Goal: Task Accomplishment & Management: Manage account settings

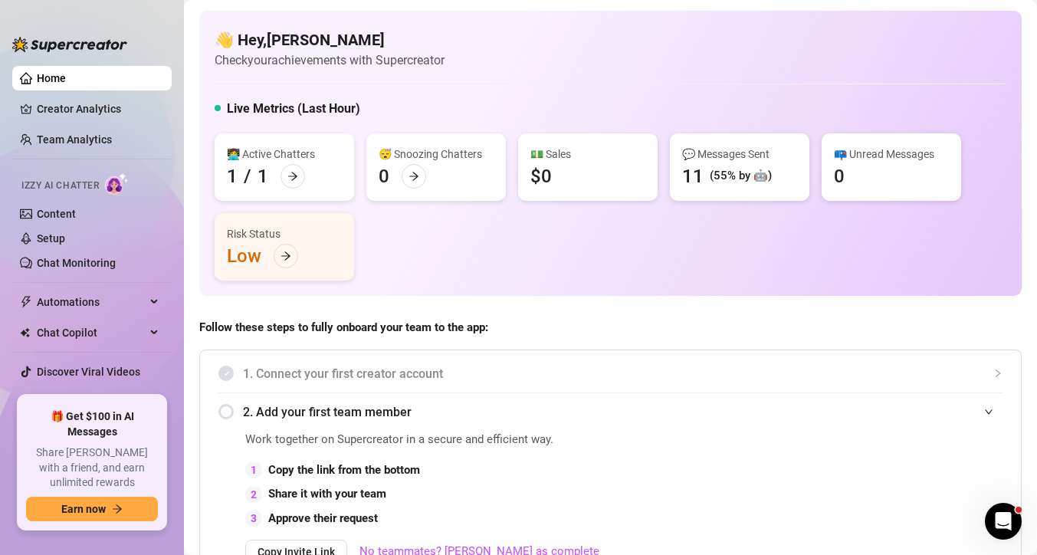
click at [688, 256] on div "👩‍💻 Active Chatters 1 / 1 😴 Snoozing Chatters 0 💵 Sales $0 💬 Messages Sent 11 (…" at bounding box center [611, 206] width 792 height 147
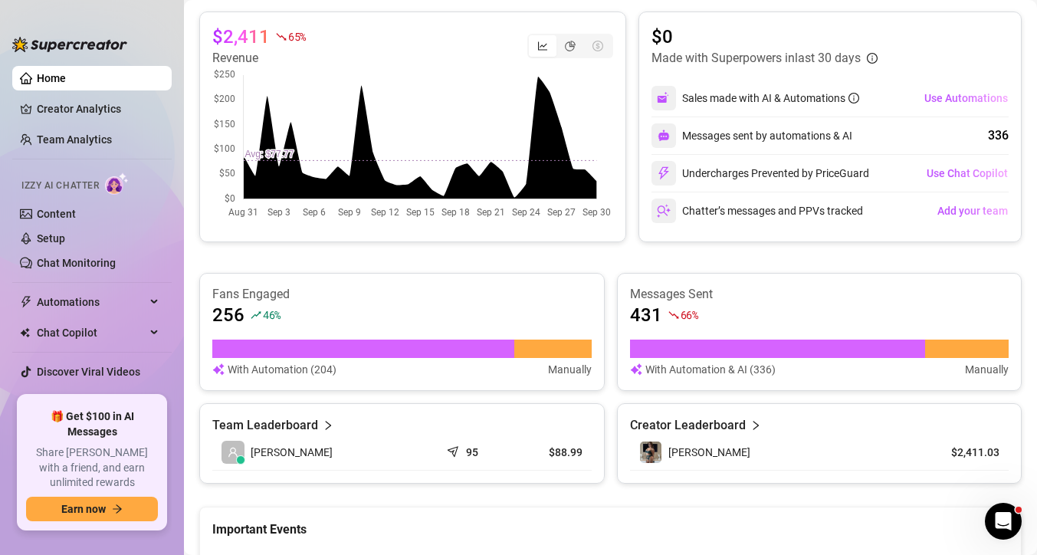
scroll to position [700, 0]
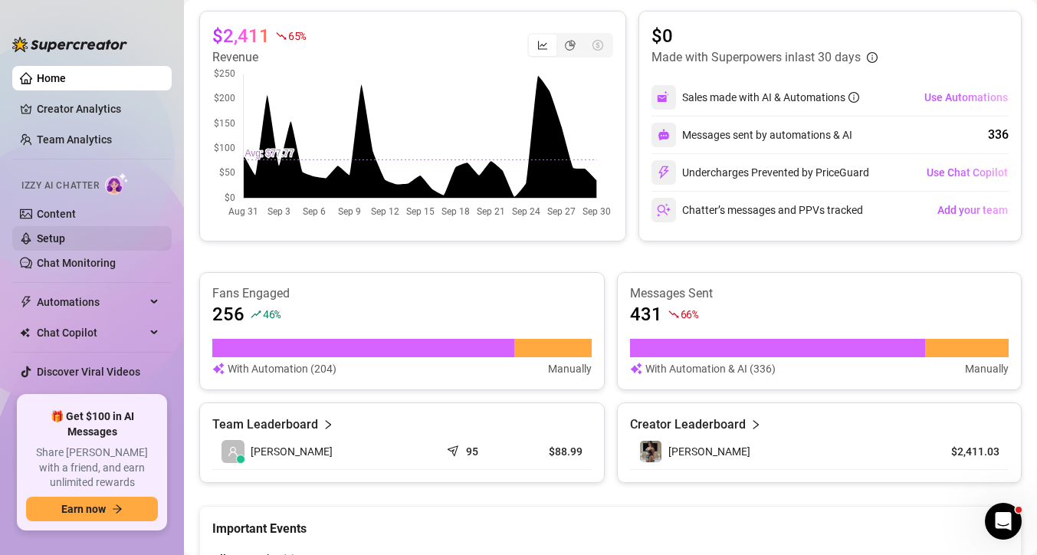
click at [55, 241] on link "Setup" at bounding box center [51, 238] width 28 height 12
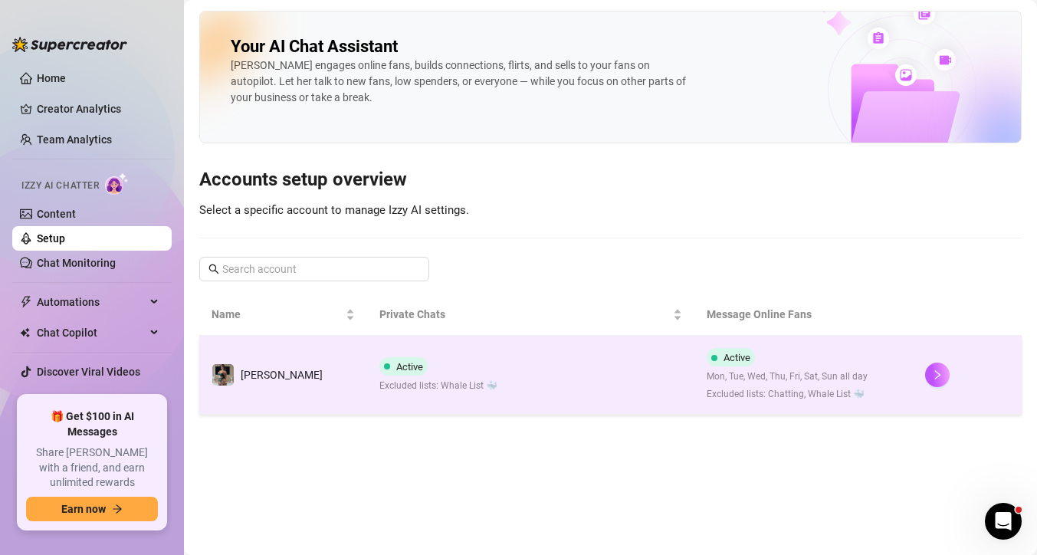
click at [331, 369] on td "[PERSON_NAME]" at bounding box center [283, 375] width 168 height 79
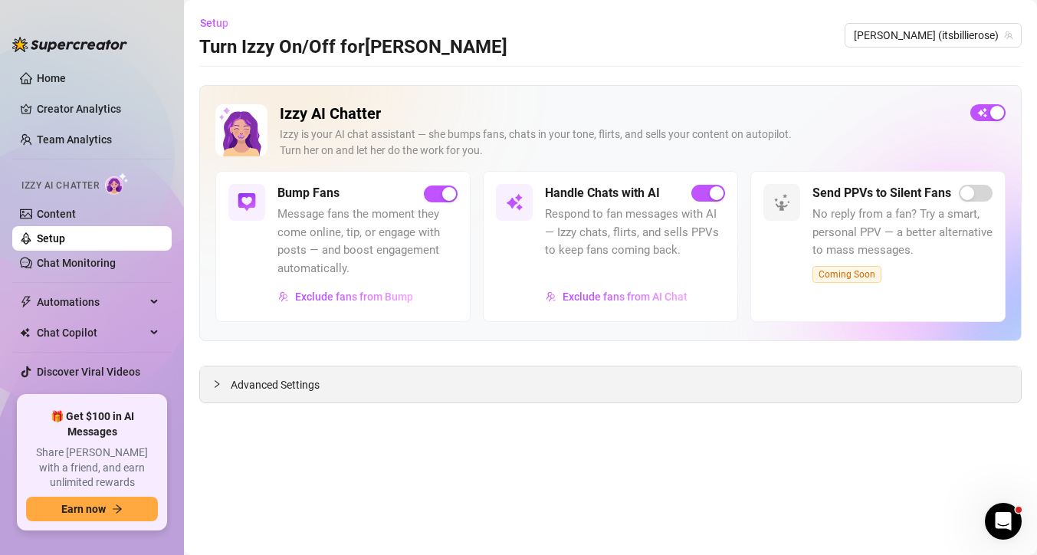
click at [210, 385] on div "Advanced Settings" at bounding box center [610, 384] width 821 height 36
click at [217, 385] on icon "collapsed" at bounding box center [217, 383] width 5 height 8
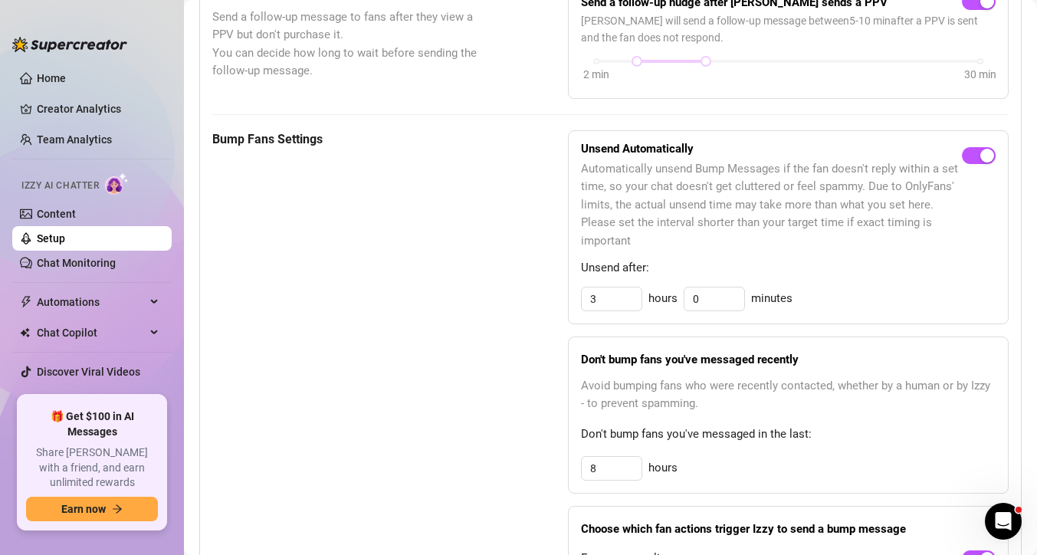
scroll to position [677, 0]
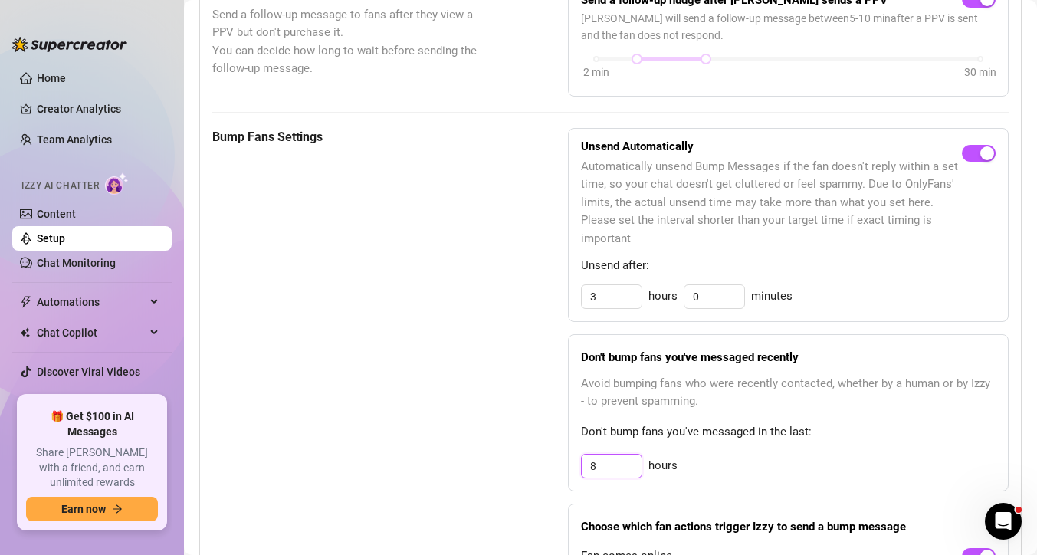
drag, startPoint x: 612, startPoint y: 462, endPoint x: 391, endPoint y: 438, distance: 222.0
click at [408, 447] on div "Bump Fans Settings Unsend Automatically Automatically unsend Bump Messages if t…" at bounding box center [610, 382] width 796 height 509
type input "2"
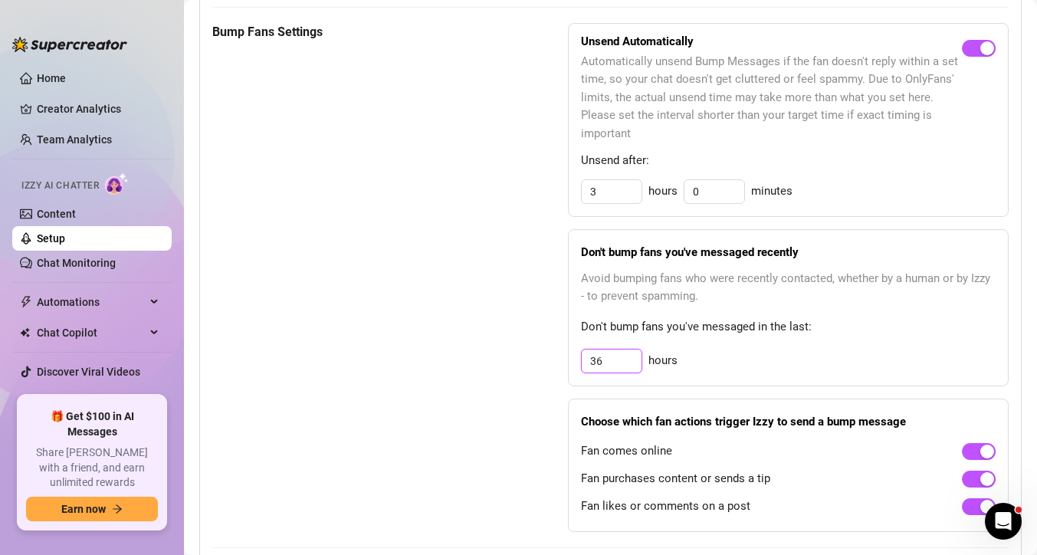
scroll to position [785, 0]
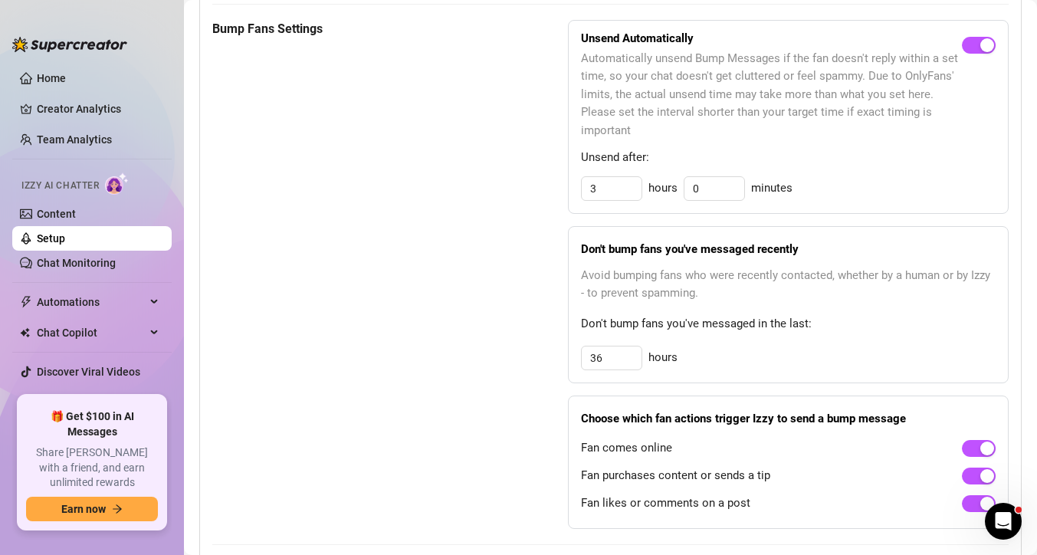
click at [512, 311] on div "Bump Fans Settings Unsend Automatically Automatically unsend Bump Messages if t…" at bounding box center [610, 274] width 796 height 509
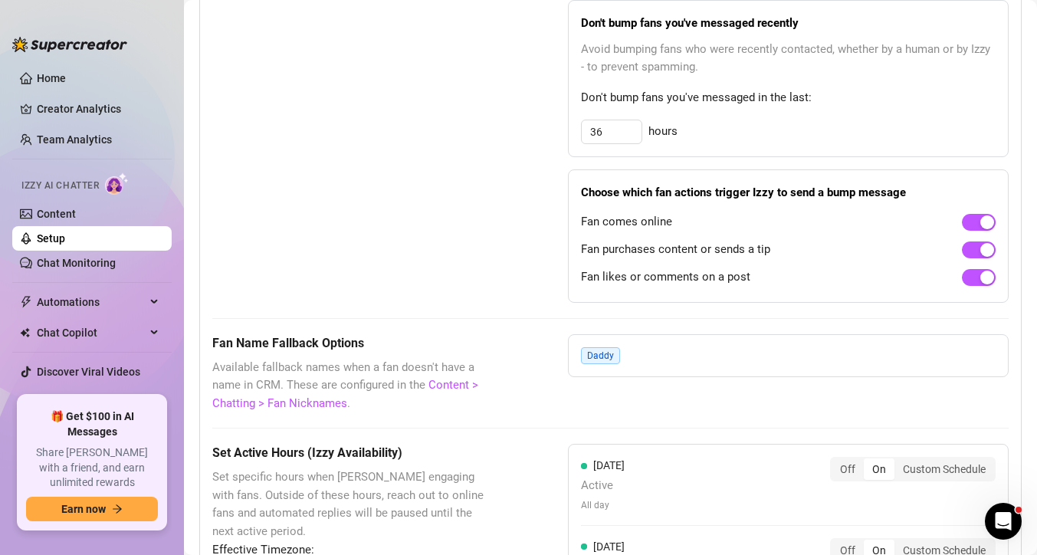
scroll to position [912, 0]
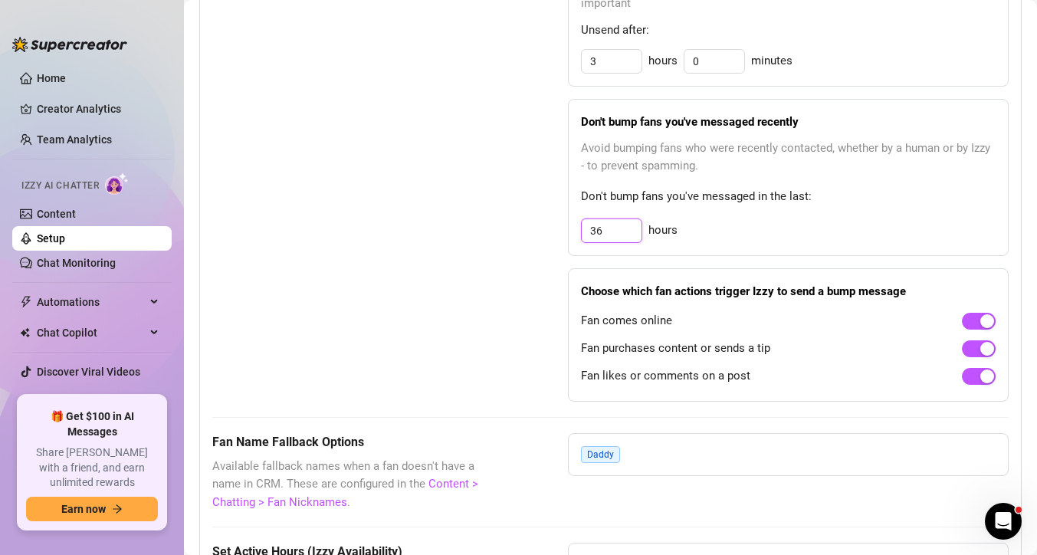
drag, startPoint x: 618, startPoint y: 225, endPoint x: 515, endPoint y: 243, distance: 104.3
click at [515, 243] on div "Bump Fans Settings Unsend Automatically Automatically unsend Bump Messages if t…" at bounding box center [610, 147] width 796 height 509
drag, startPoint x: 616, startPoint y: 228, endPoint x: 527, endPoint y: 225, distance: 89.7
click at [527, 225] on div "Bump Fans Settings Unsend Automatically Automatically unsend Bump Messages if t…" at bounding box center [610, 147] width 796 height 509
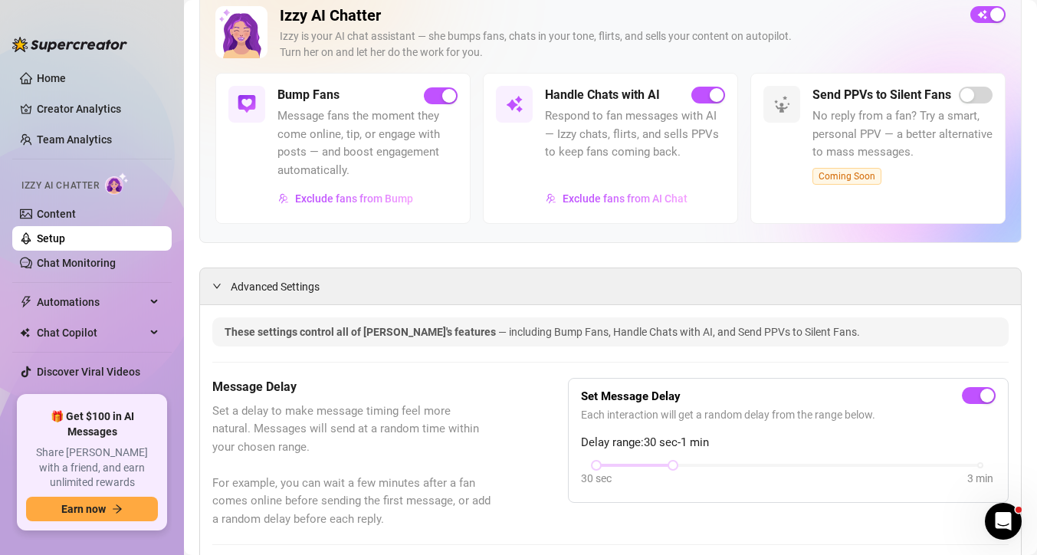
scroll to position [0, 0]
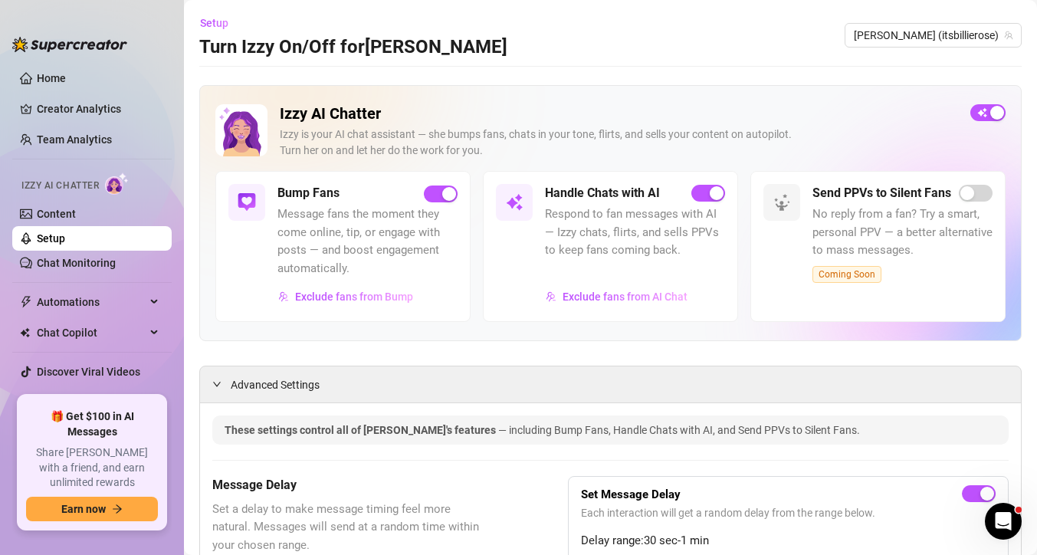
type input "48"
click at [216, 384] on icon "expanded" at bounding box center [216, 383] width 9 height 9
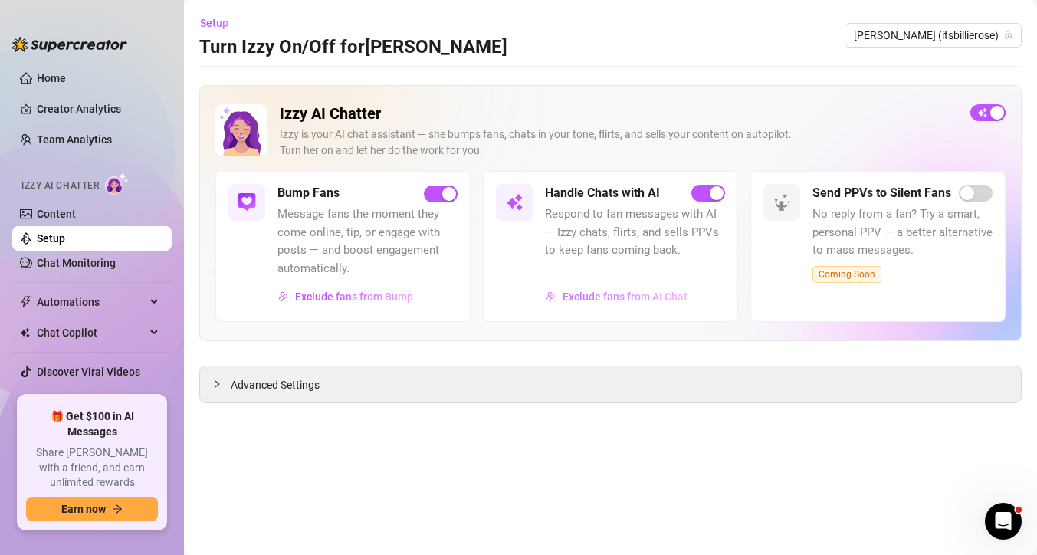
click at [607, 288] on button "Exclude fans from AI Chat" at bounding box center [616, 296] width 143 height 25
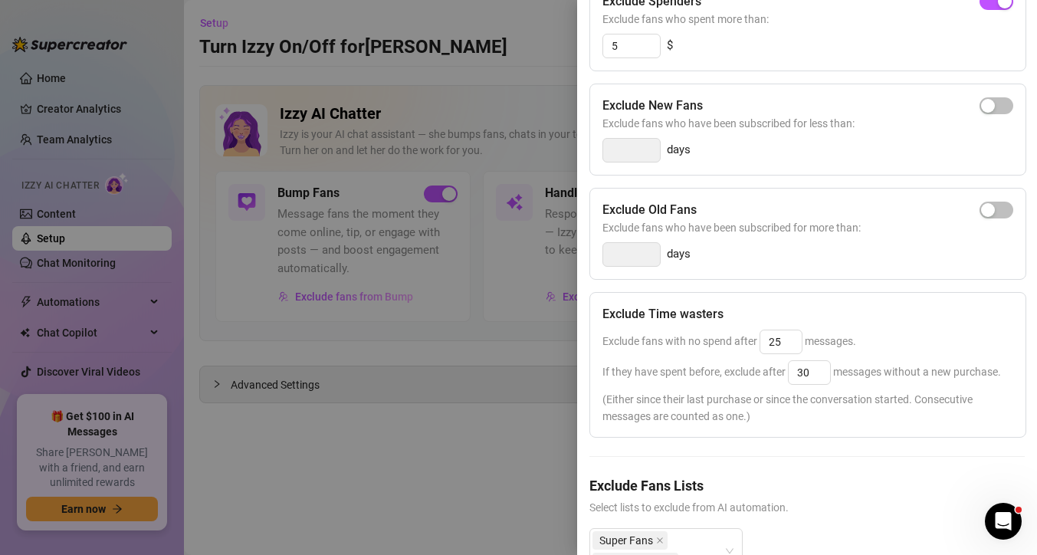
scroll to position [255, 0]
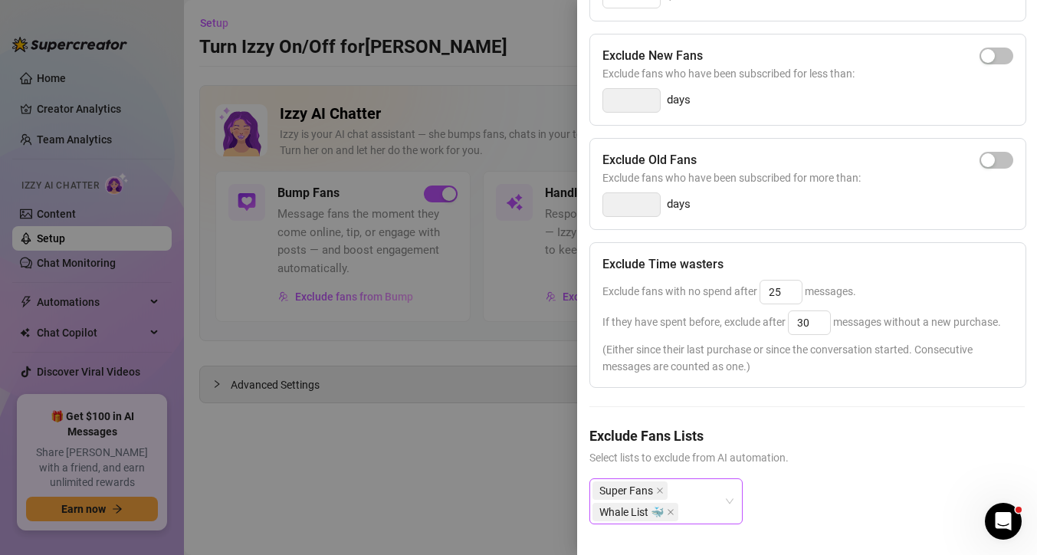
click at [713, 507] on div "Super Fans Whale List 🐳" at bounding box center [657, 501] width 131 height 43
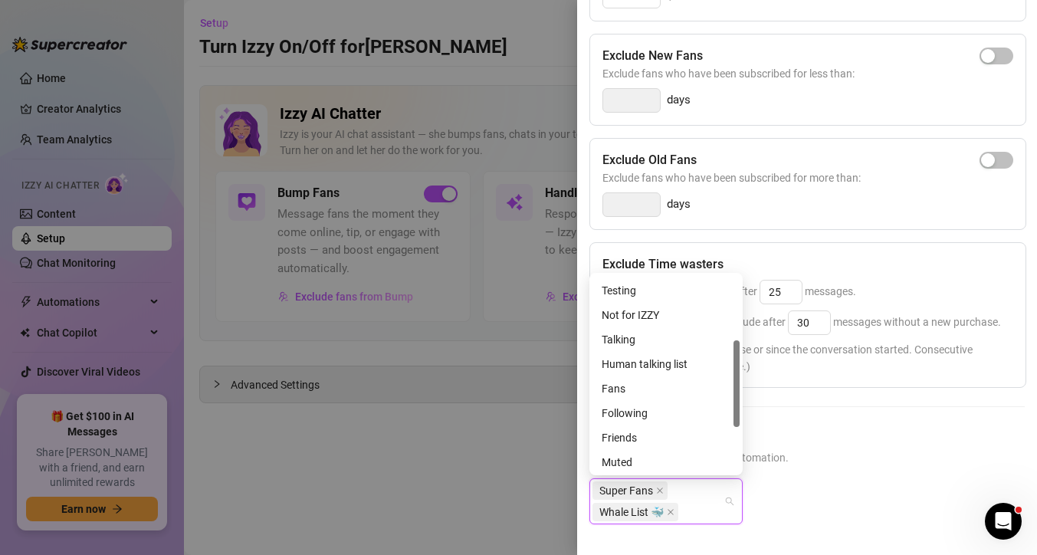
scroll to position [179, 0]
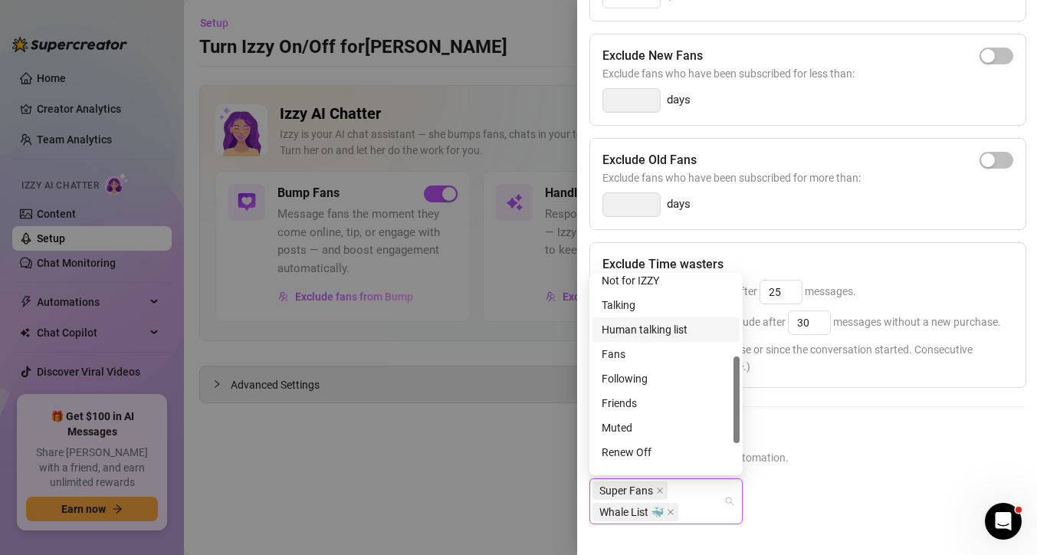
click at [660, 332] on div "Human talking list" at bounding box center [666, 329] width 129 height 17
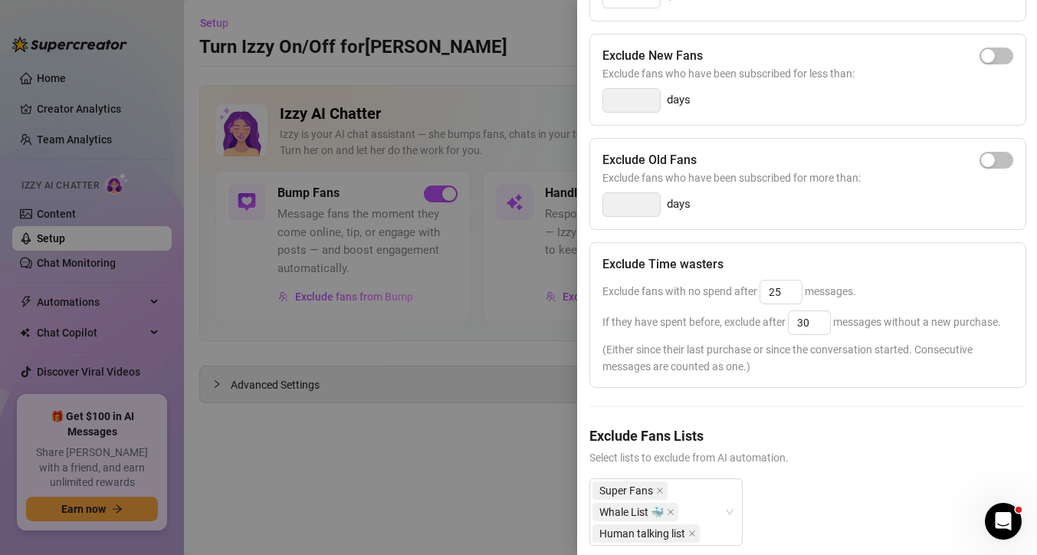
click at [773, 500] on div "Super Fans Whale List 🐳 Human talking list" at bounding box center [806, 524] width 435 height 92
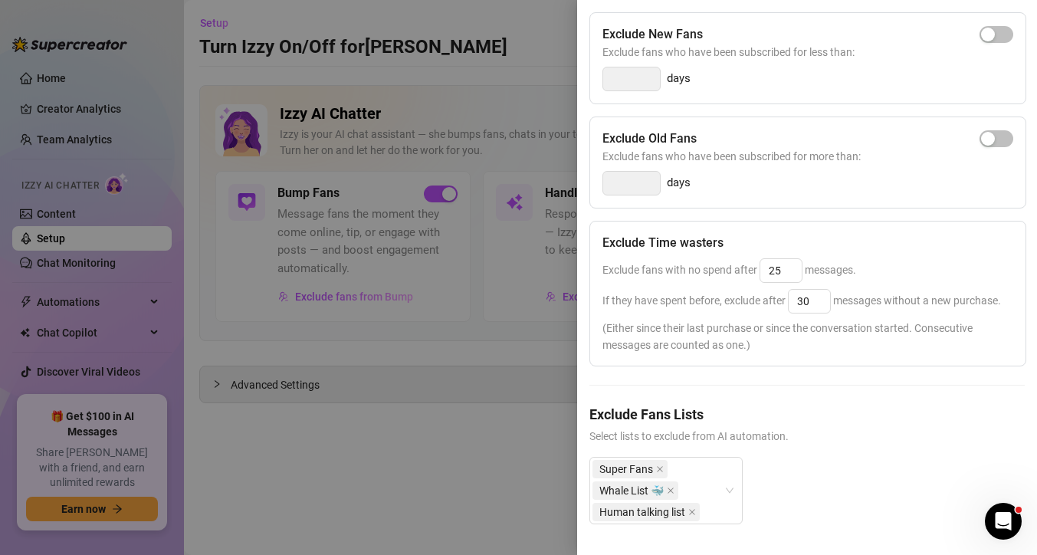
scroll to position [0, 0]
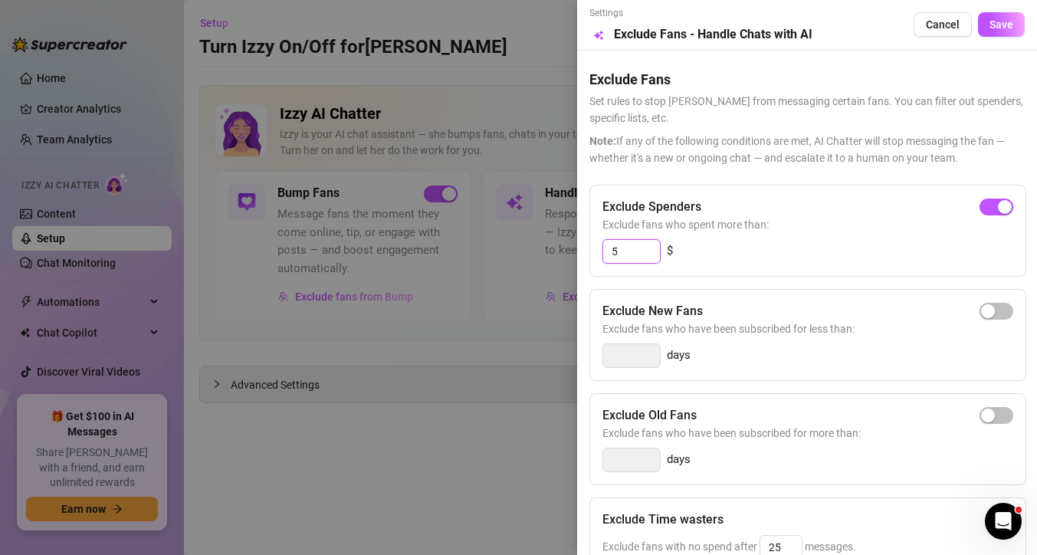
drag, startPoint x: 650, startPoint y: 245, endPoint x: 484, endPoint y: 244, distance: 166.3
click at [484, 244] on div "Settings Preview Exclude Fans - Handle Chats with AI Cancel Save Exclude Fans S…" at bounding box center [518, 277] width 1037 height 555
click at [788, 269] on div "Exclude Spenders Exclude fans who spent more than: $" at bounding box center [807, 231] width 437 height 92
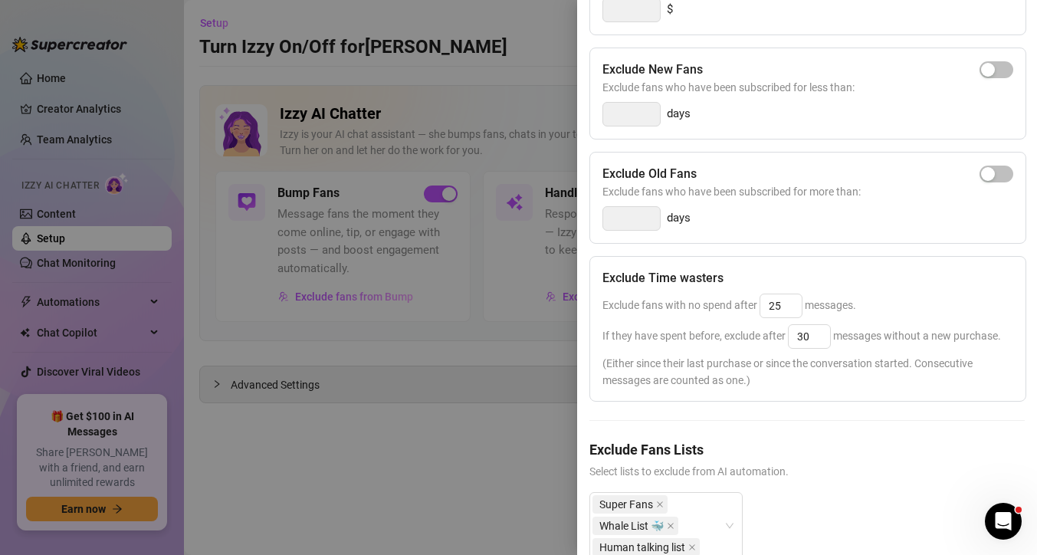
scroll to position [277, 0]
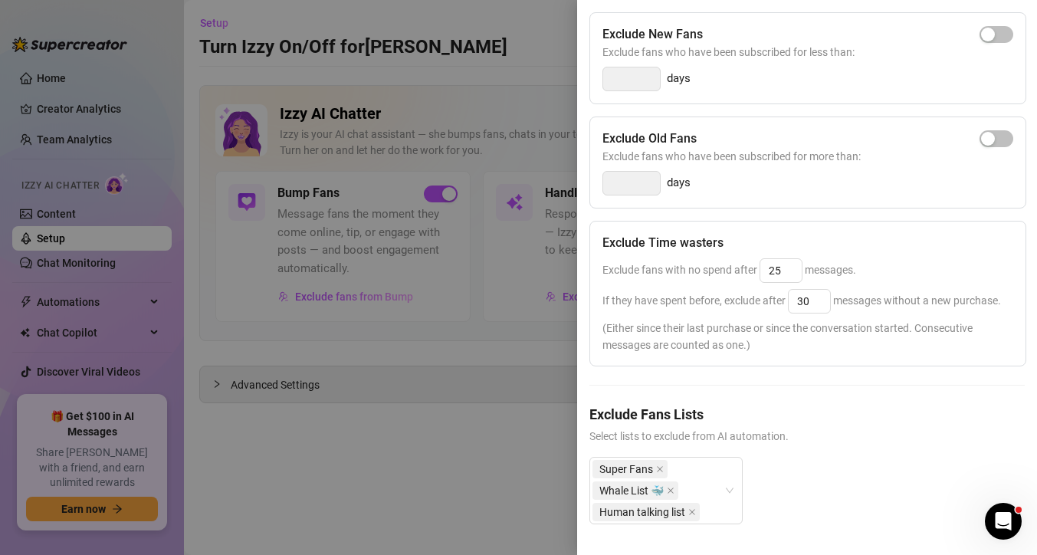
click at [520, 474] on div at bounding box center [518, 277] width 1037 height 555
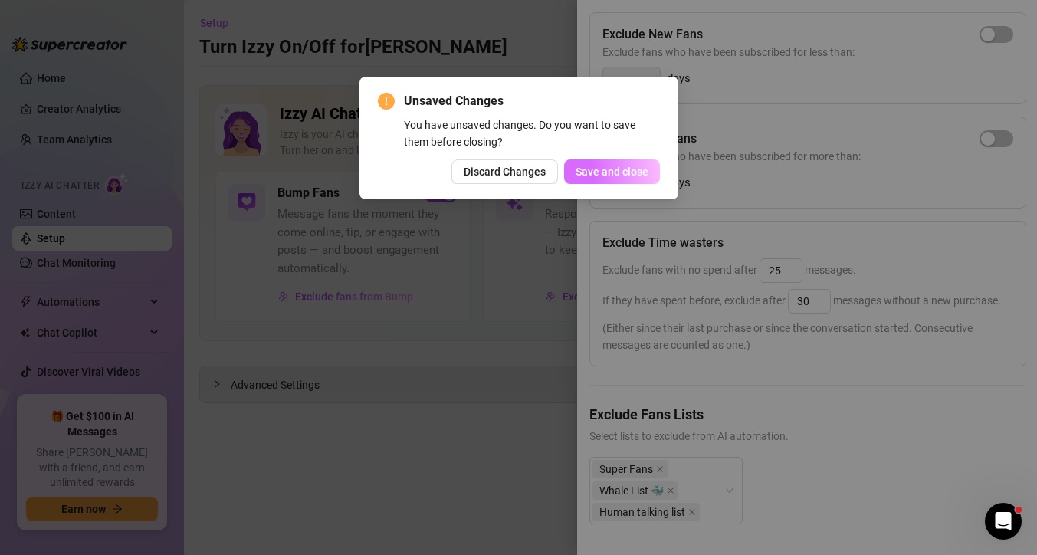
click at [618, 172] on span "Save and close" at bounding box center [612, 172] width 73 height 12
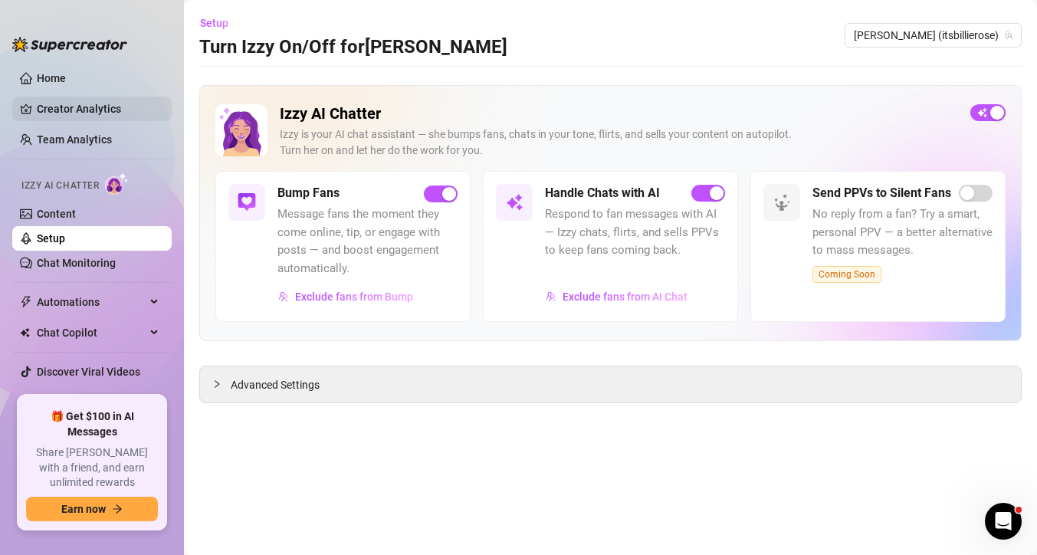
click at [102, 107] on link "Creator Analytics" at bounding box center [98, 109] width 123 height 25
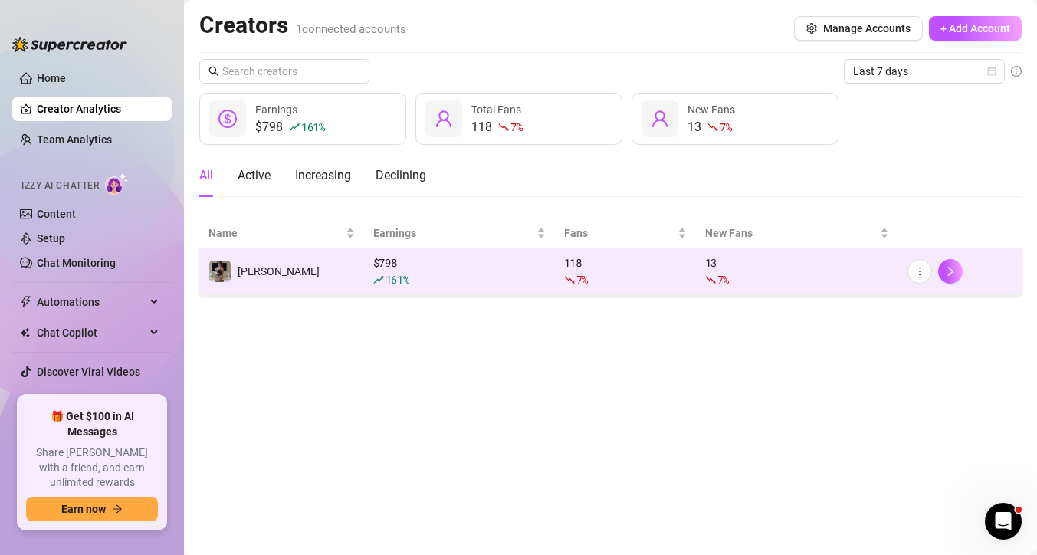
click at [343, 265] on td "[PERSON_NAME]" at bounding box center [281, 271] width 165 height 47
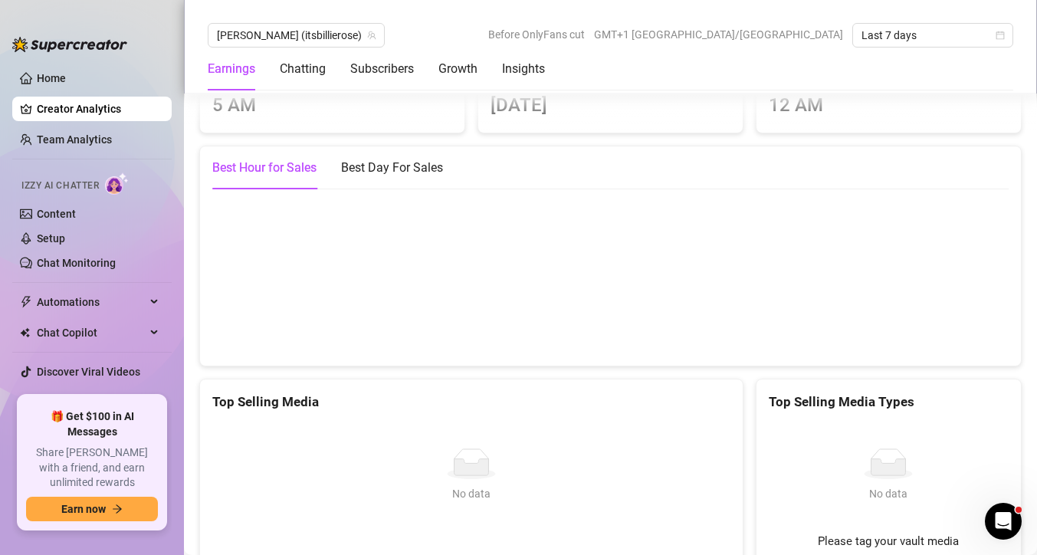
scroll to position [2587, 0]
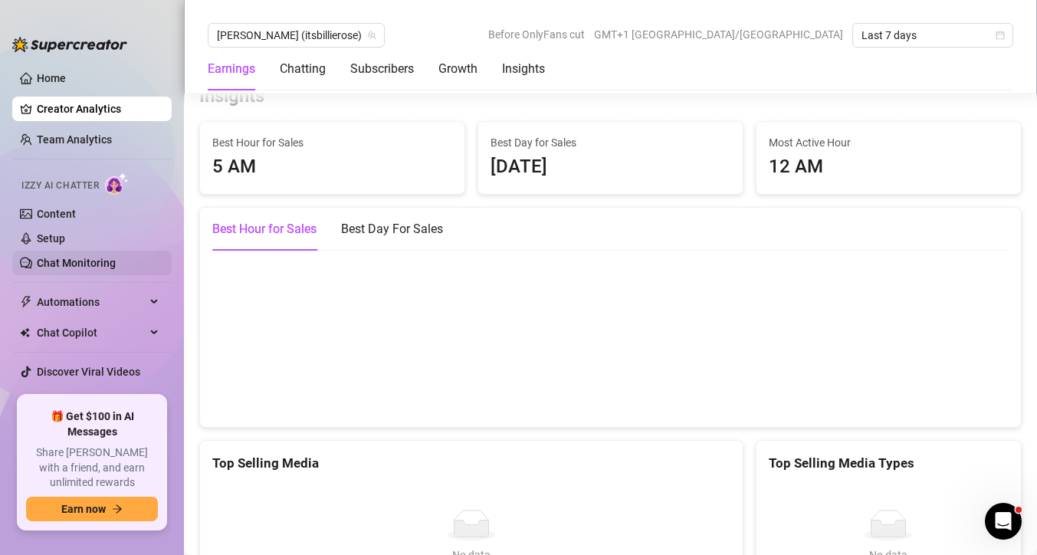
click at [75, 262] on link "Chat Monitoring" at bounding box center [76, 263] width 79 height 12
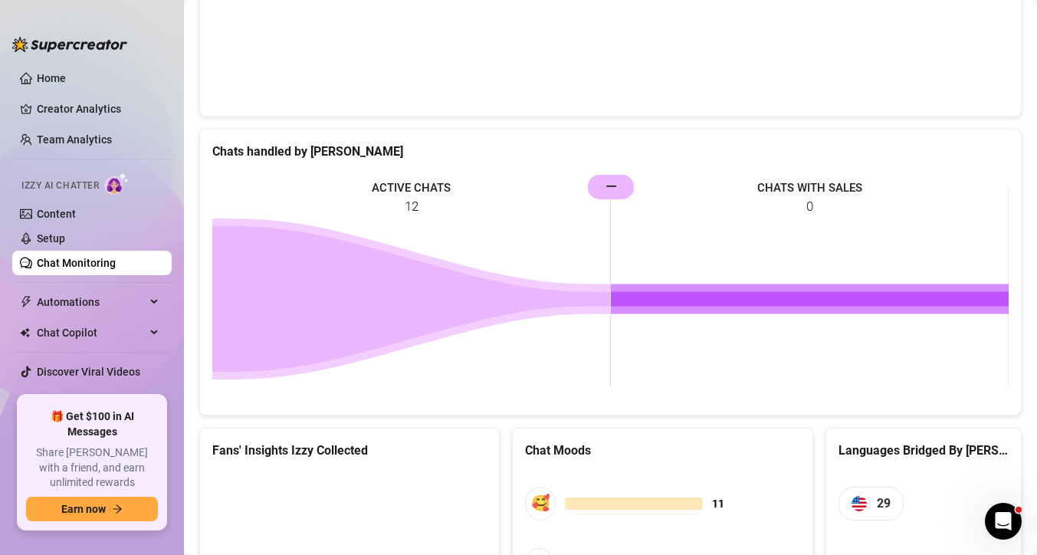
scroll to position [759, 0]
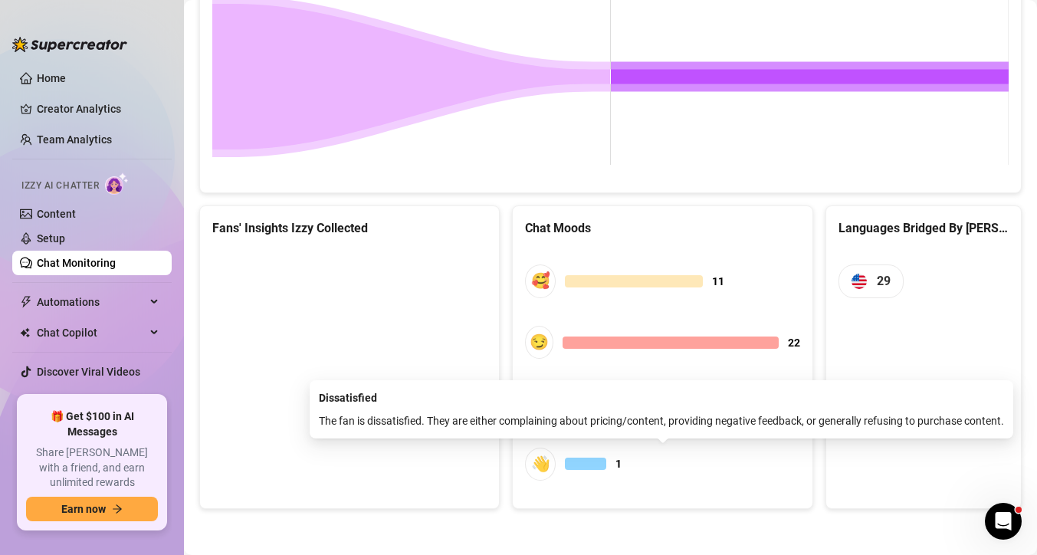
click at [587, 468] on div at bounding box center [585, 464] width 41 height 12
click at [546, 464] on div "👋" at bounding box center [540, 464] width 31 height 33
click at [547, 468] on div "👋" at bounding box center [540, 464] width 31 height 33
click at [609, 464] on span "👋 1" at bounding box center [662, 464] width 274 height 33
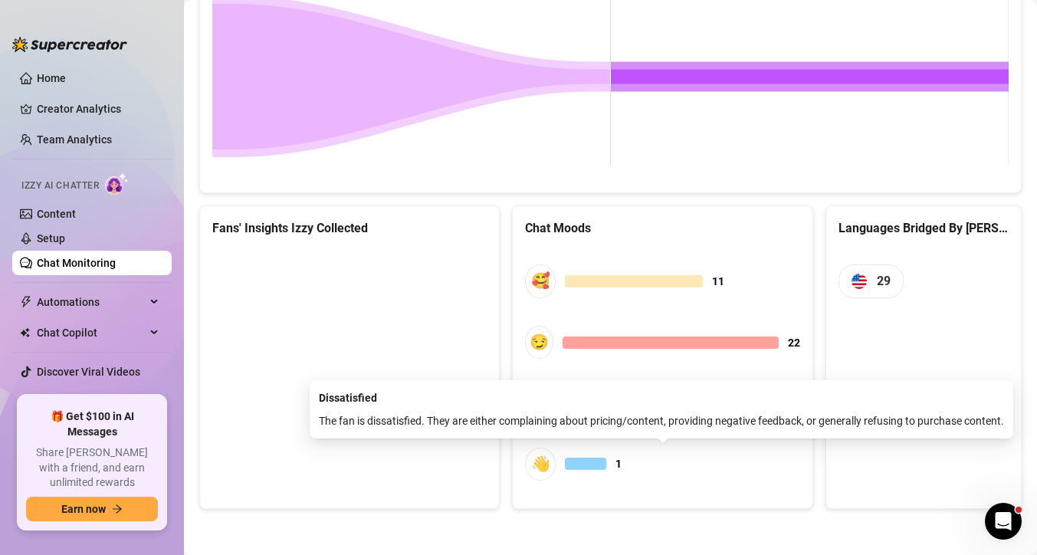
click at [565, 463] on div at bounding box center [585, 464] width 41 height 12
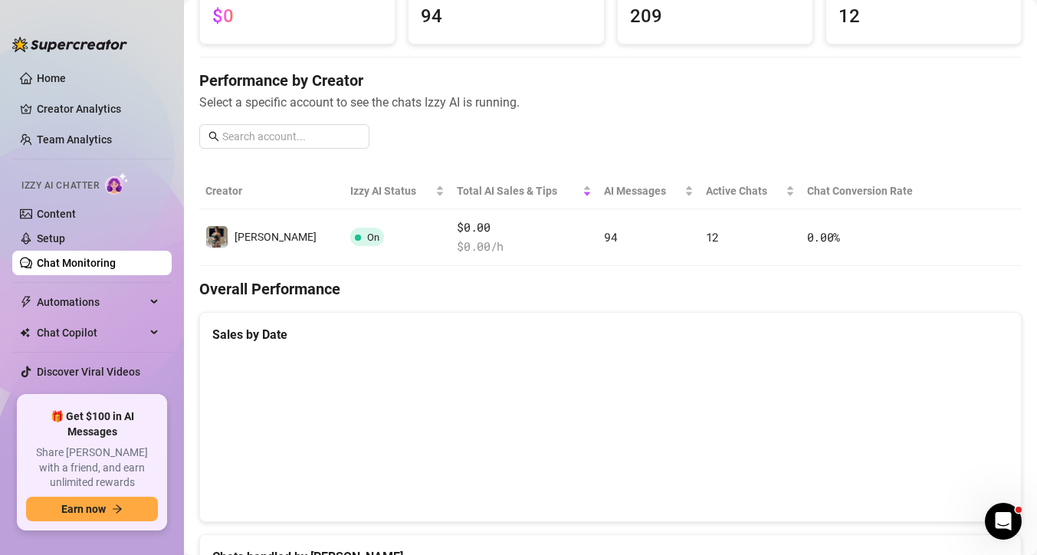
scroll to position [0, 0]
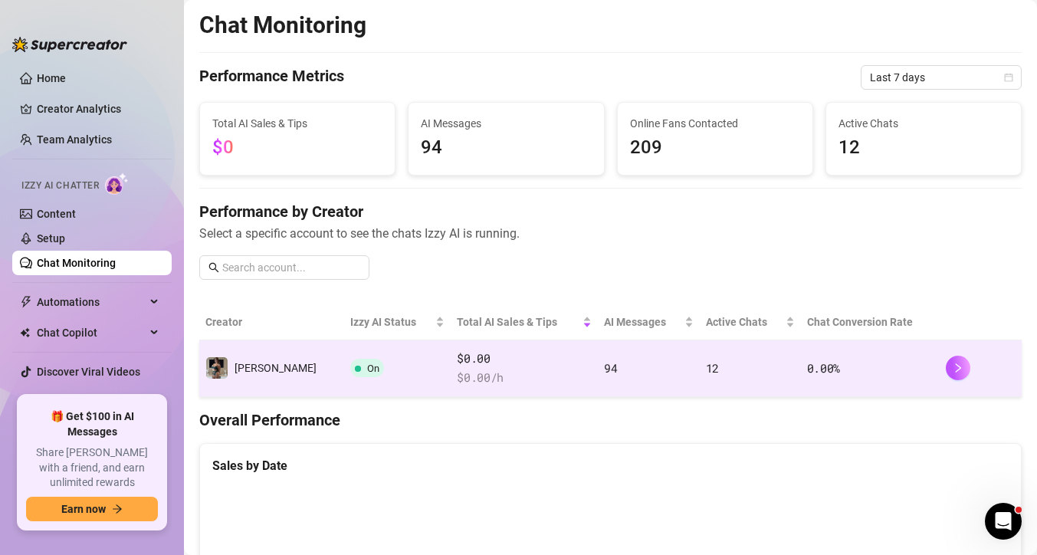
click at [272, 374] on td "[PERSON_NAME]" at bounding box center [271, 368] width 145 height 57
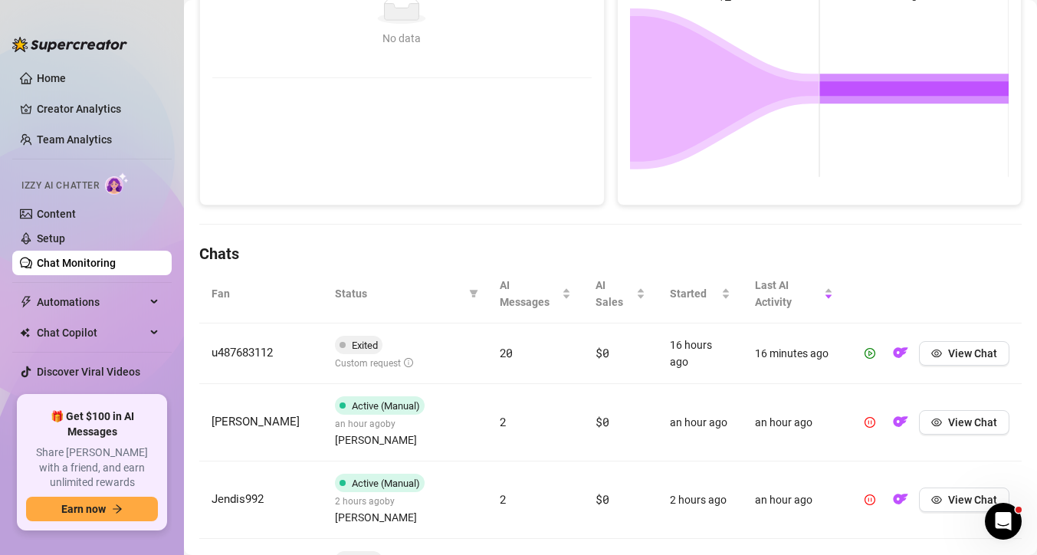
scroll to position [307, 0]
click at [978, 348] on span "View Chat" at bounding box center [972, 352] width 49 height 12
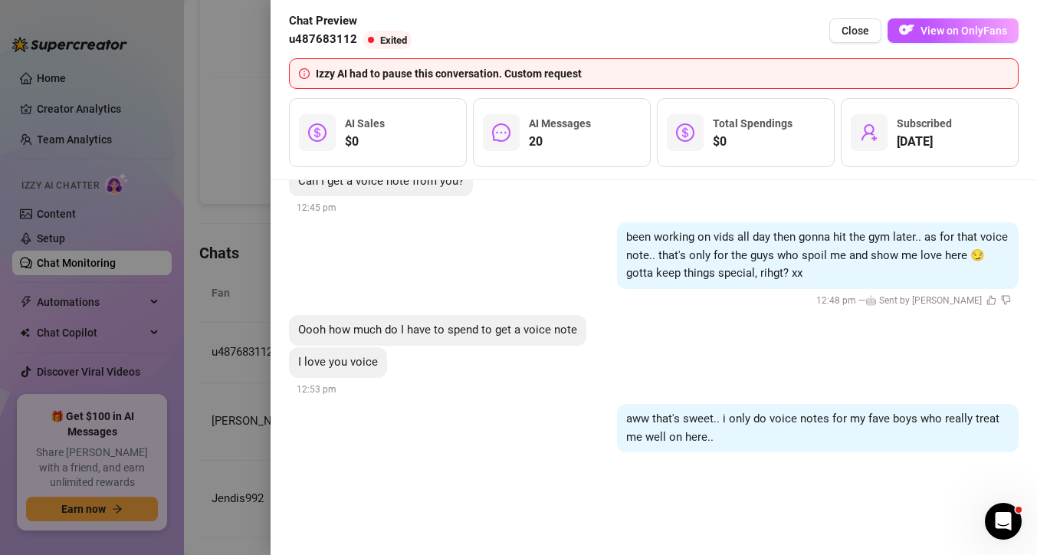
scroll to position [2853, 0]
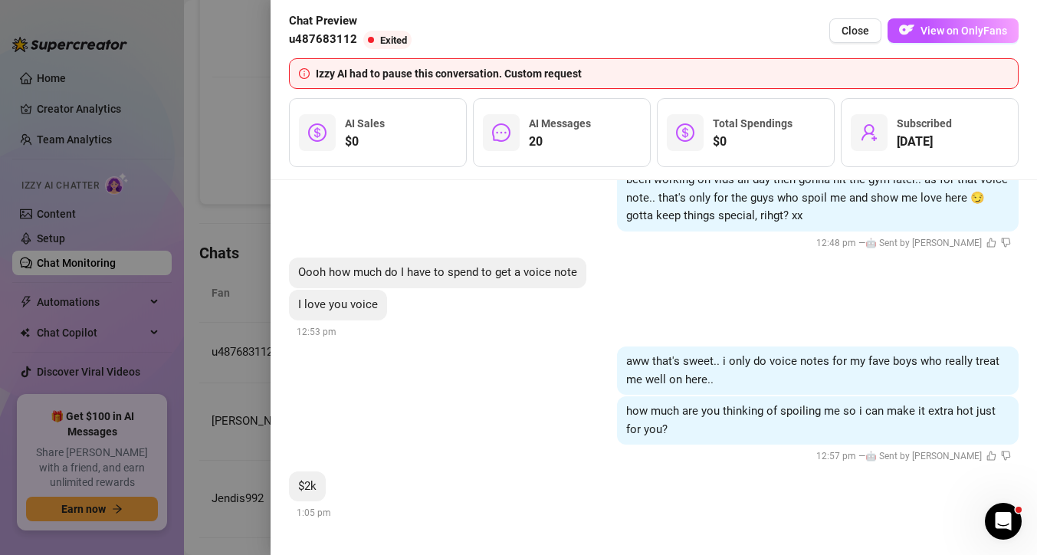
click at [238, 94] on div at bounding box center [518, 277] width 1037 height 555
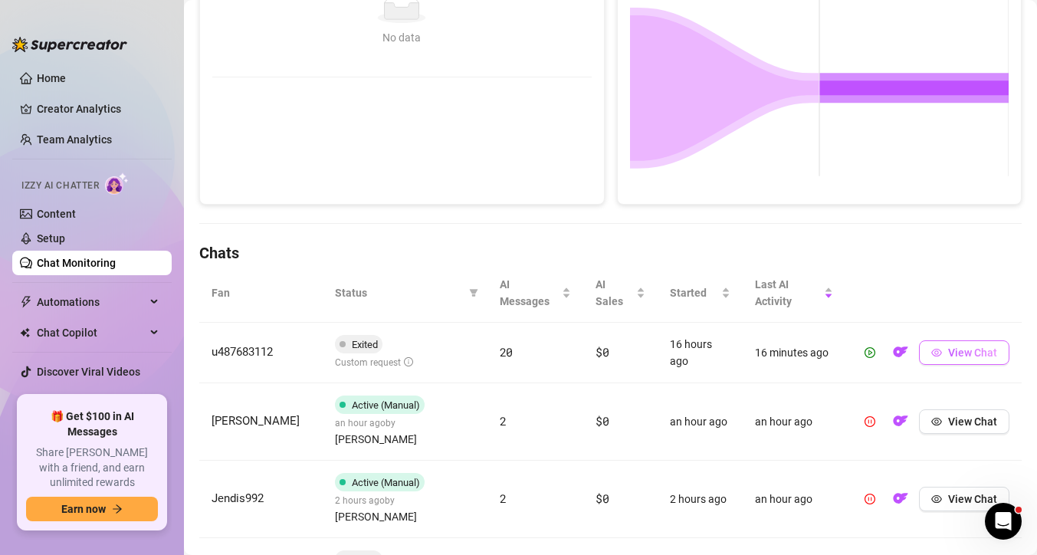
click at [960, 350] on span "View Chat" at bounding box center [972, 352] width 49 height 12
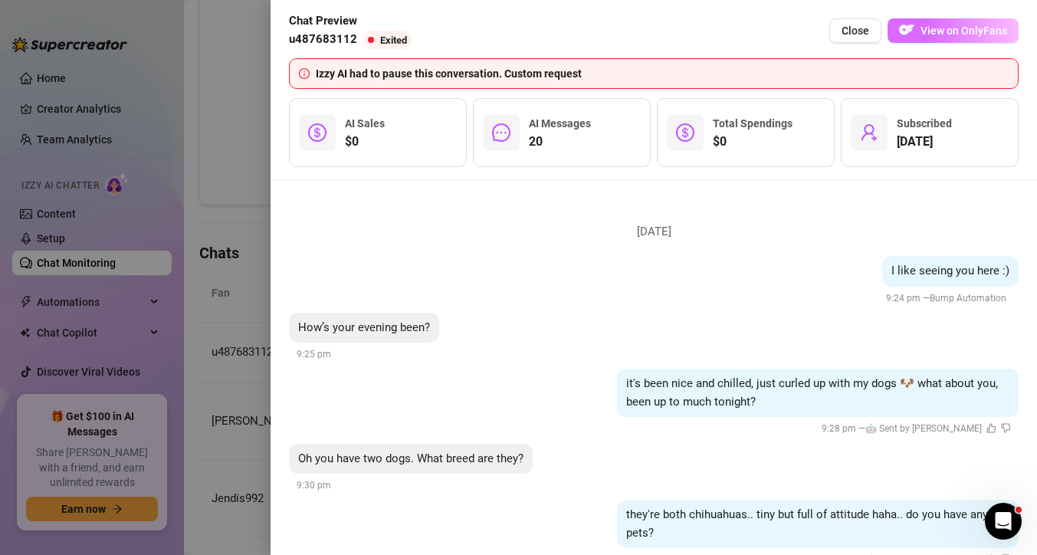
click at [950, 38] on button "View on OnlyFans" at bounding box center [953, 30] width 131 height 25
click at [850, 22] on button "Close" at bounding box center [855, 30] width 52 height 25
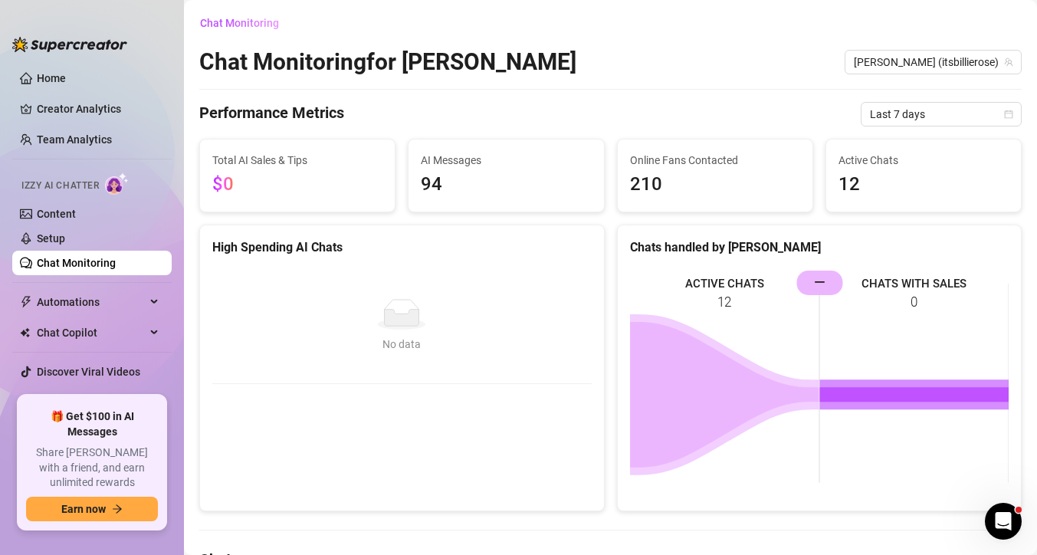
click at [80, 262] on link "Chat Monitoring" at bounding box center [76, 263] width 79 height 12
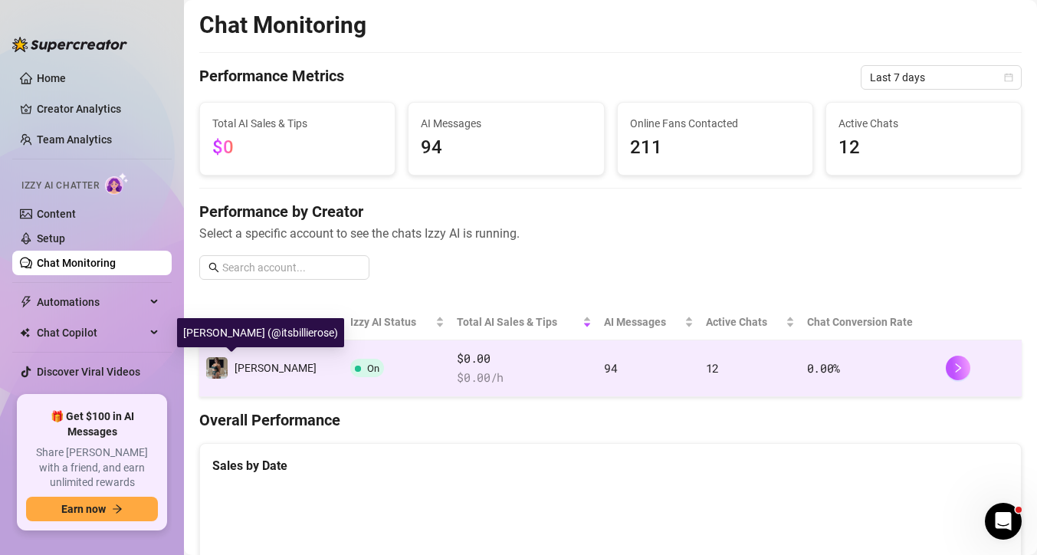
click at [256, 360] on div "[PERSON_NAME]" at bounding box center [276, 367] width 82 height 17
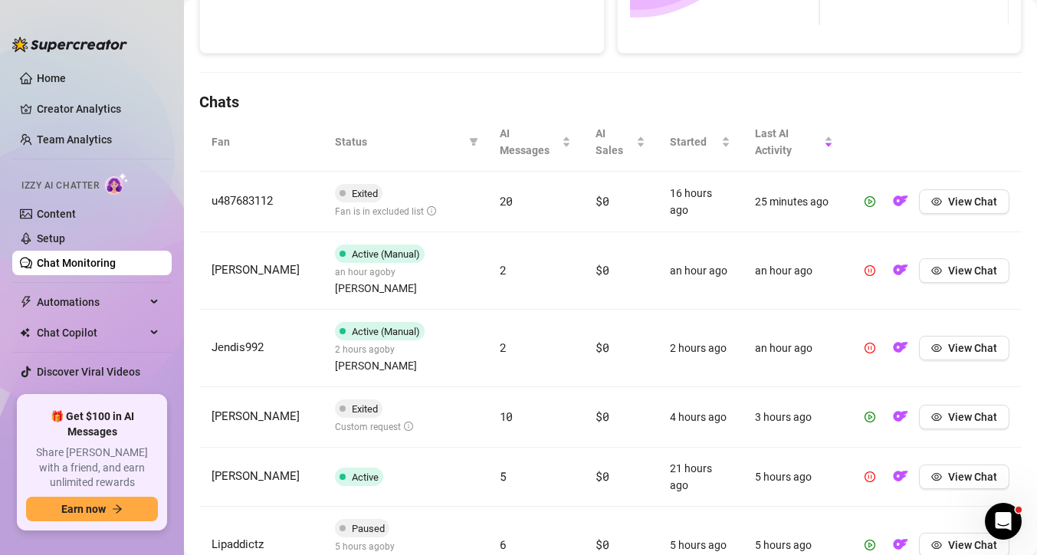
scroll to position [462, 0]
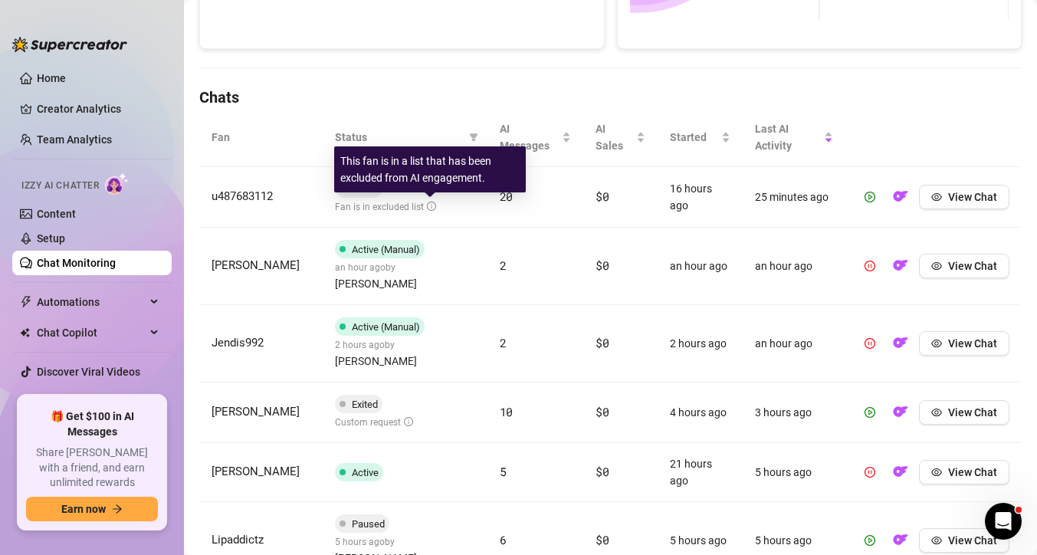
click at [427, 208] on icon "info-circle" at bounding box center [431, 206] width 9 height 9
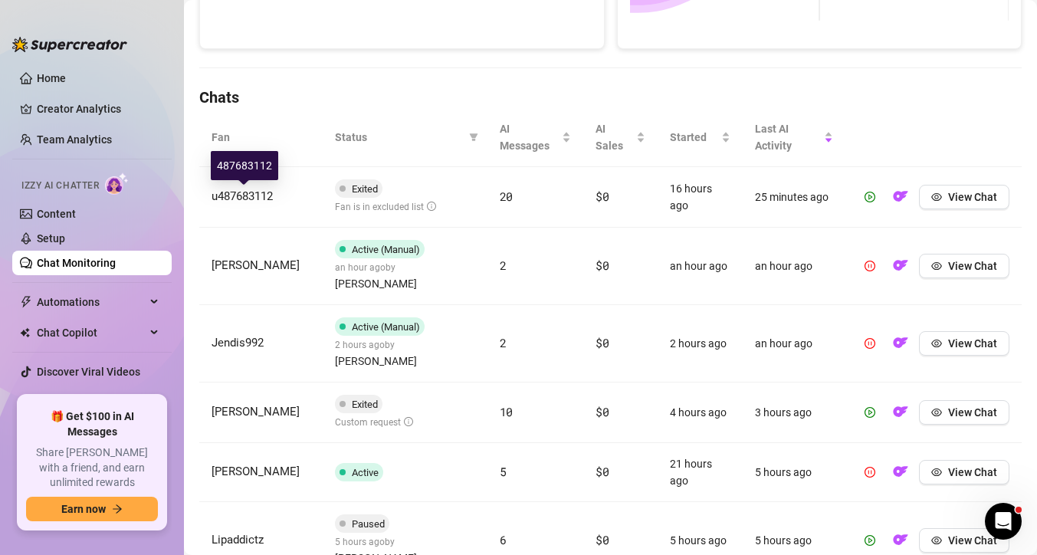
click at [228, 191] on span "u487683112" at bounding box center [242, 196] width 61 height 14
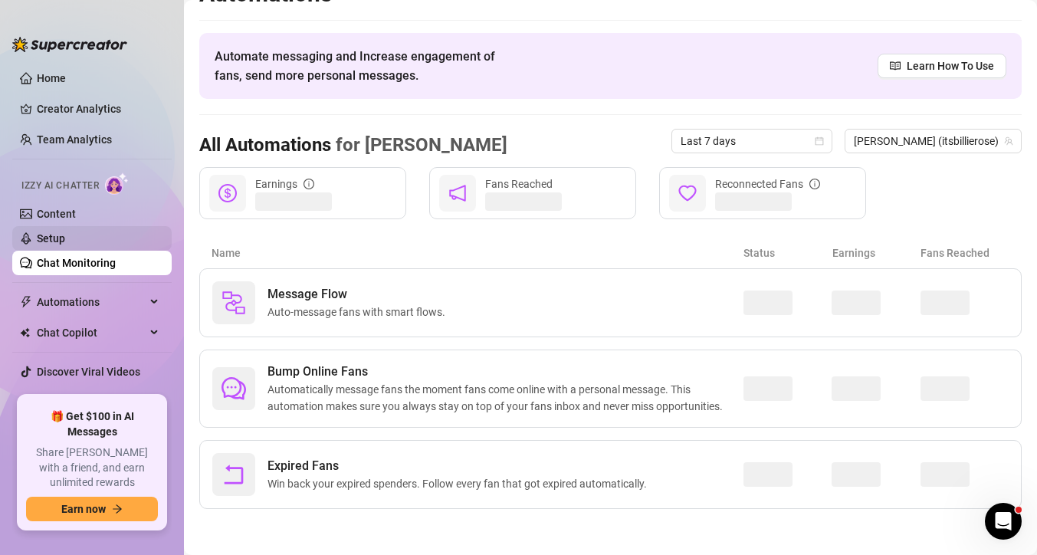
scroll to position [31, 0]
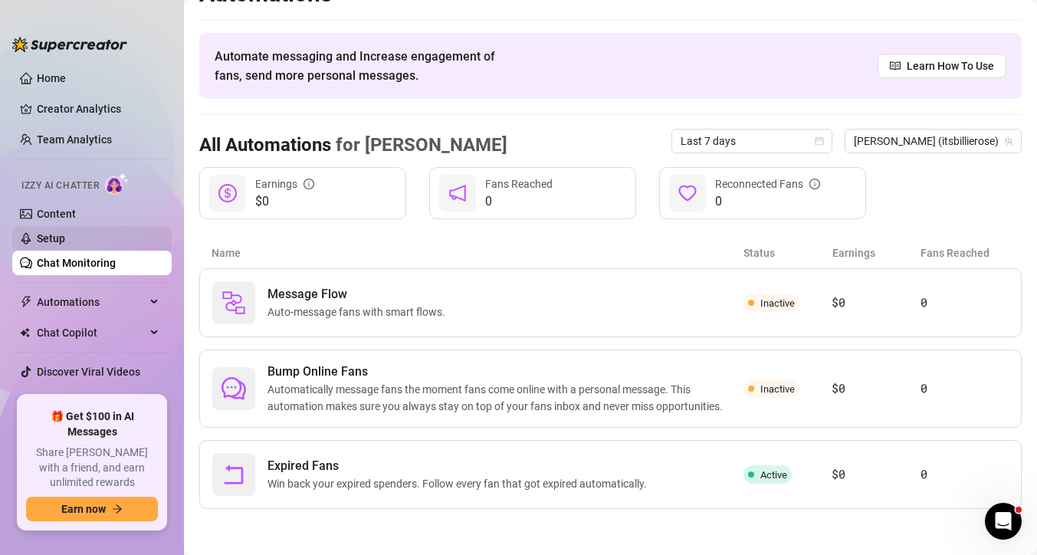
click at [64, 237] on link "Setup" at bounding box center [51, 238] width 28 height 12
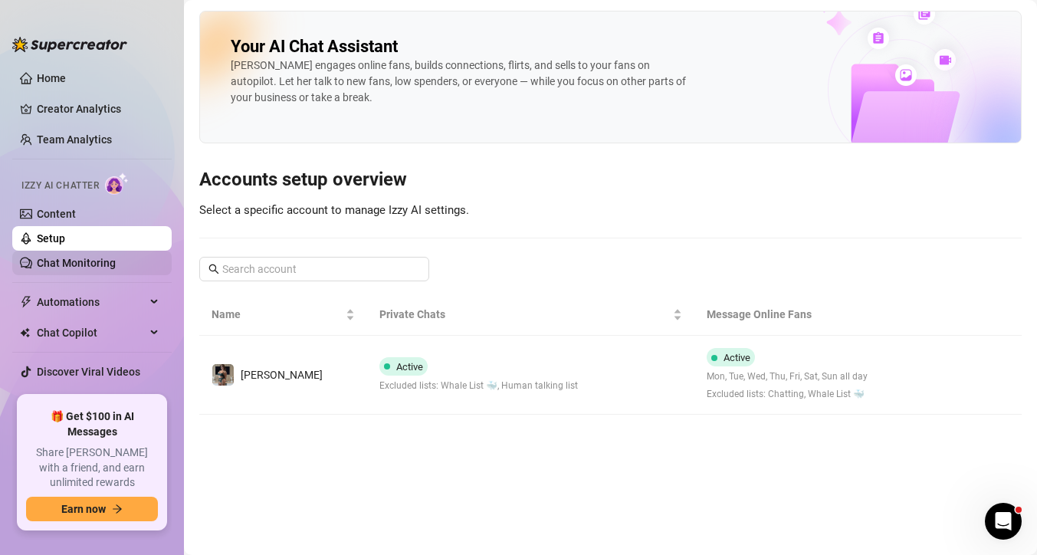
click at [90, 257] on link "Chat Monitoring" at bounding box center [76, 263] width 79 height 12
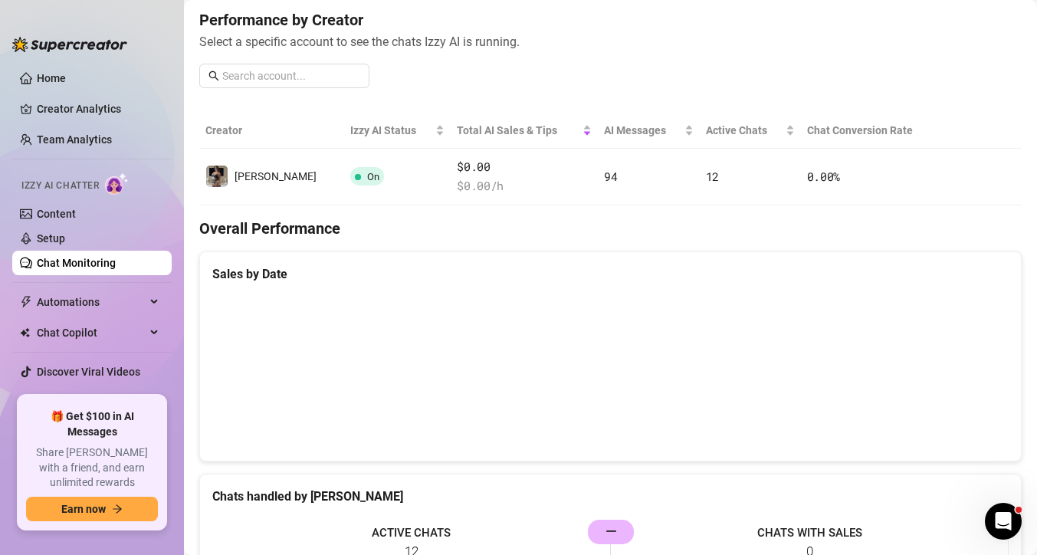
scroll to position [191, 0]
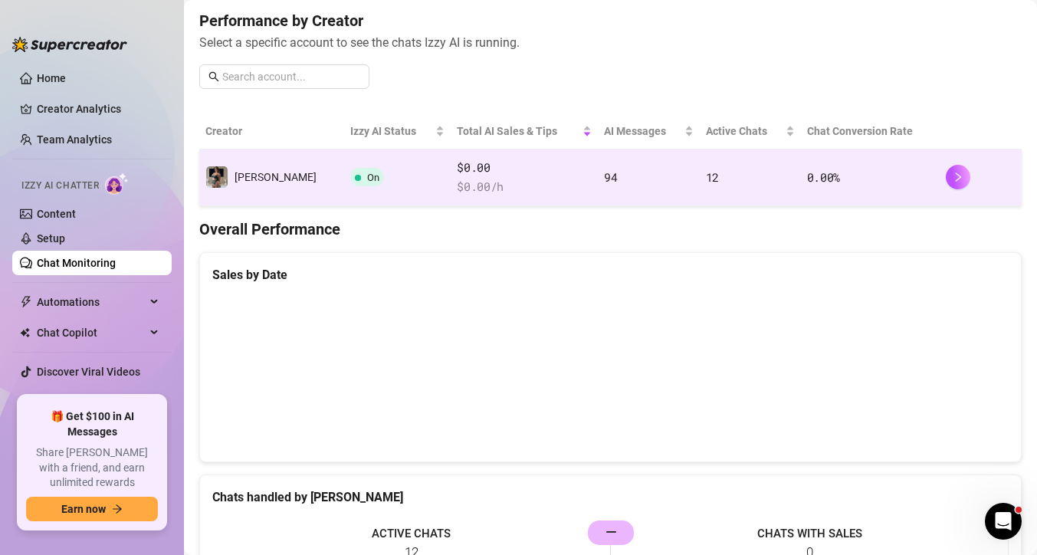
click at [258, 173] on td "[PERSON_NAME]" at bounding box center [271, 177] width 145 height 57
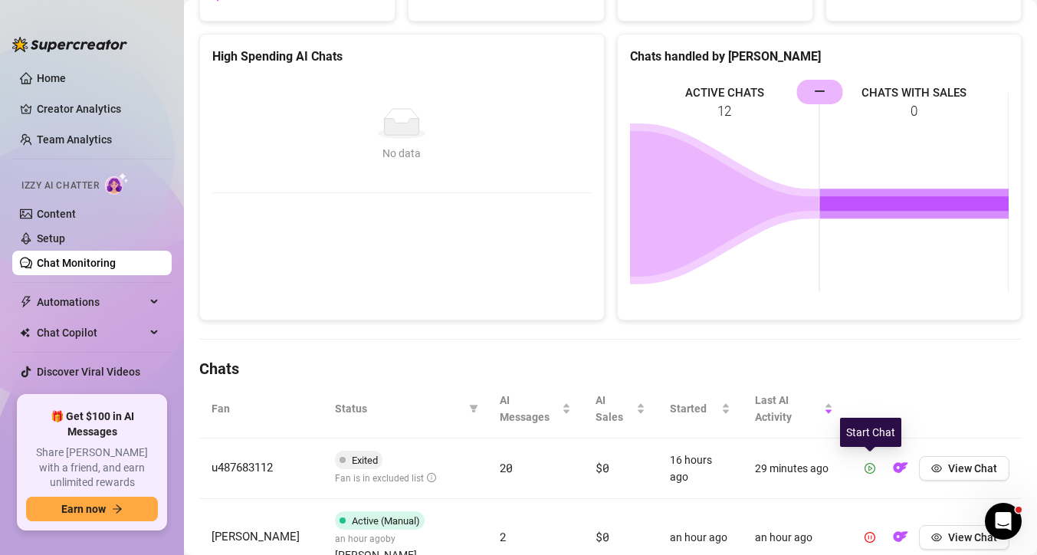
click at [871, 468] on icon "play-circle" at bounding box center [870, 468] width 11 height 11
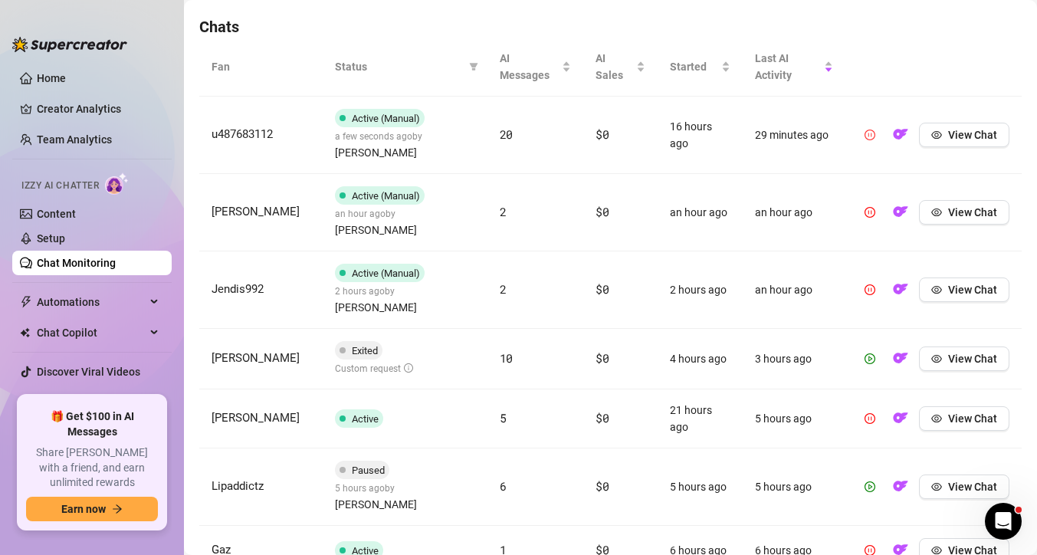
scroll to position [534, 0]
click at [995, 345] on button "View Chat" at bounding box center [964, 357] width 90 height 25
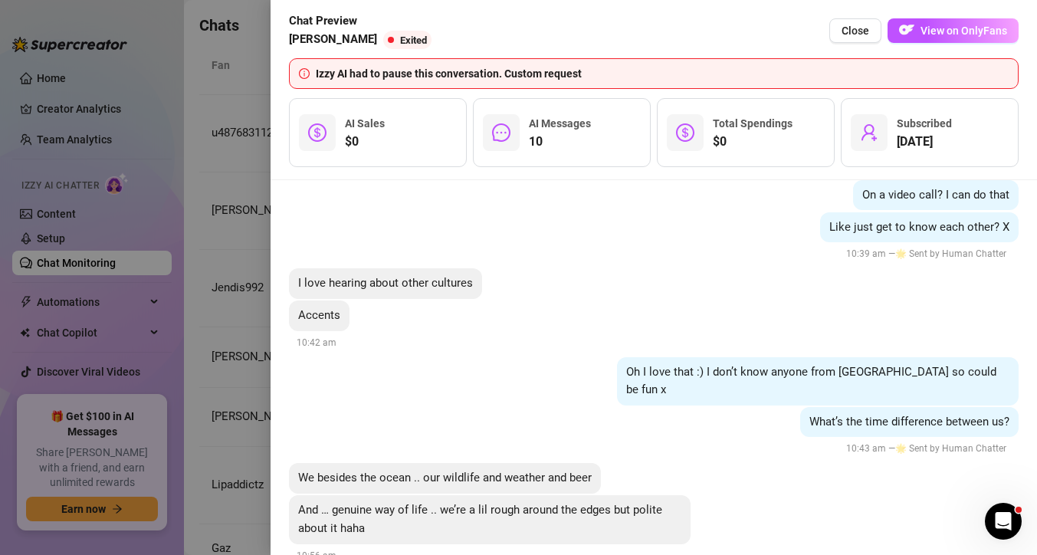
scroll to position [2159, 0]
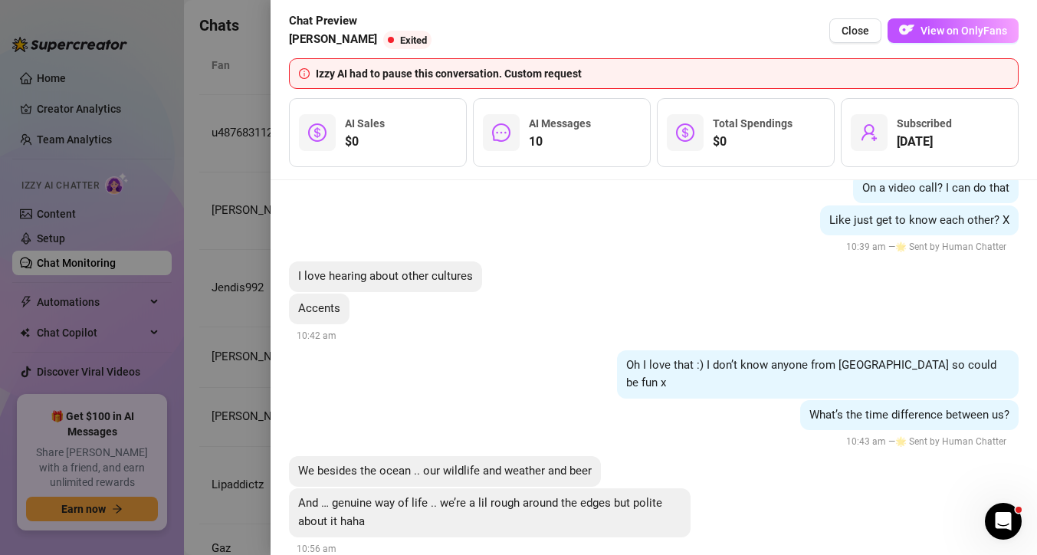
click at [244, 213] on div at bounding box center [518, 277] width 1037 height 555
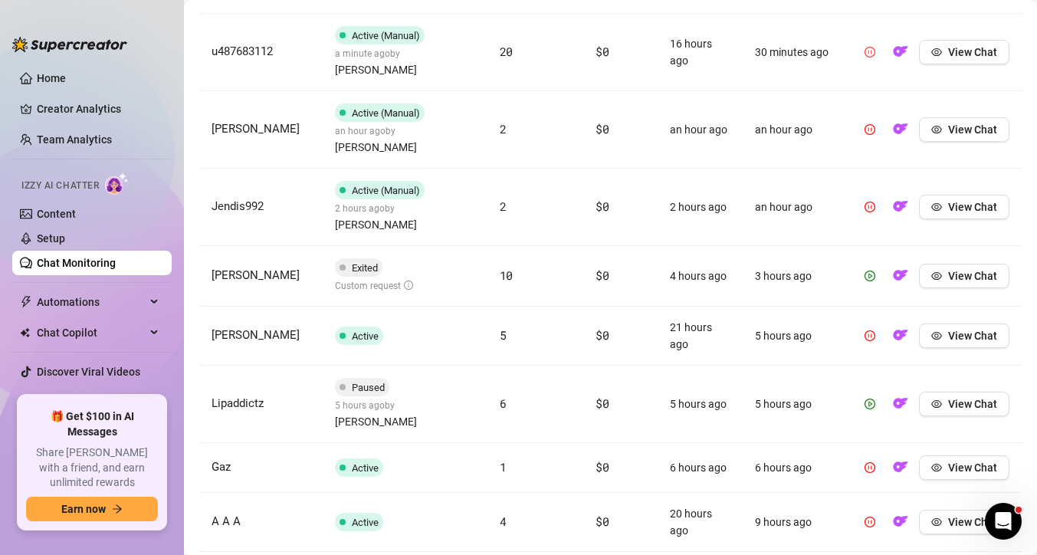
scroll to position [758, 0]
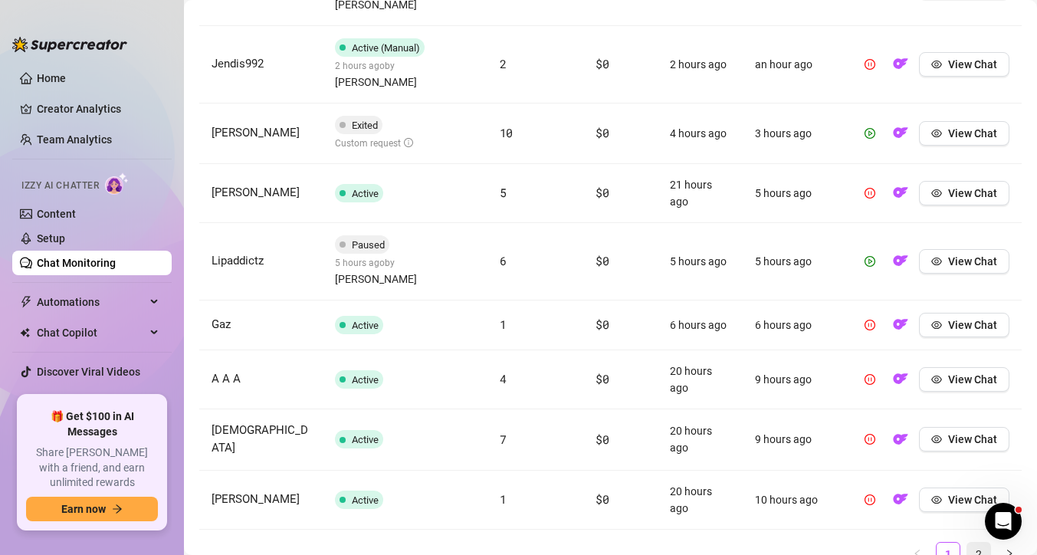
click at [977, 543] on link "2" at bounding box center [978, 554] width 23 height 23
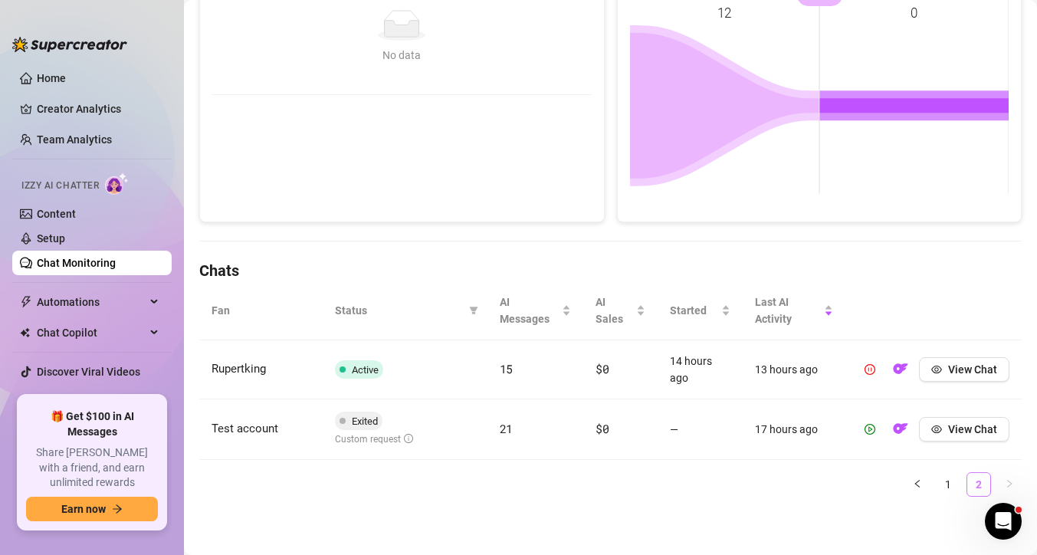
scroll to position [289, 0]
click at [871, 432] on icon "play-circle" at bounding box center [870, 429] width 11 height 11
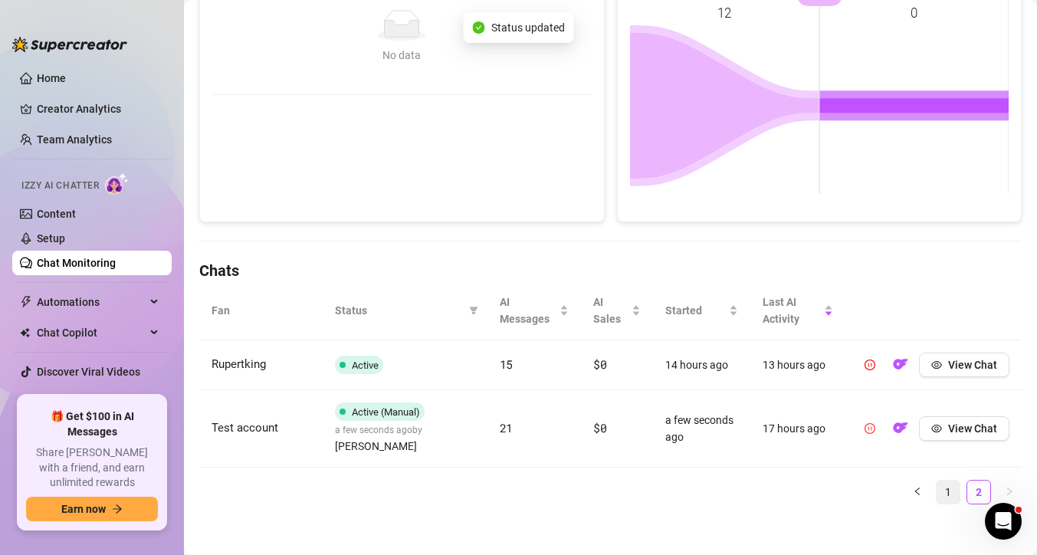
scroll to position [280, 0]
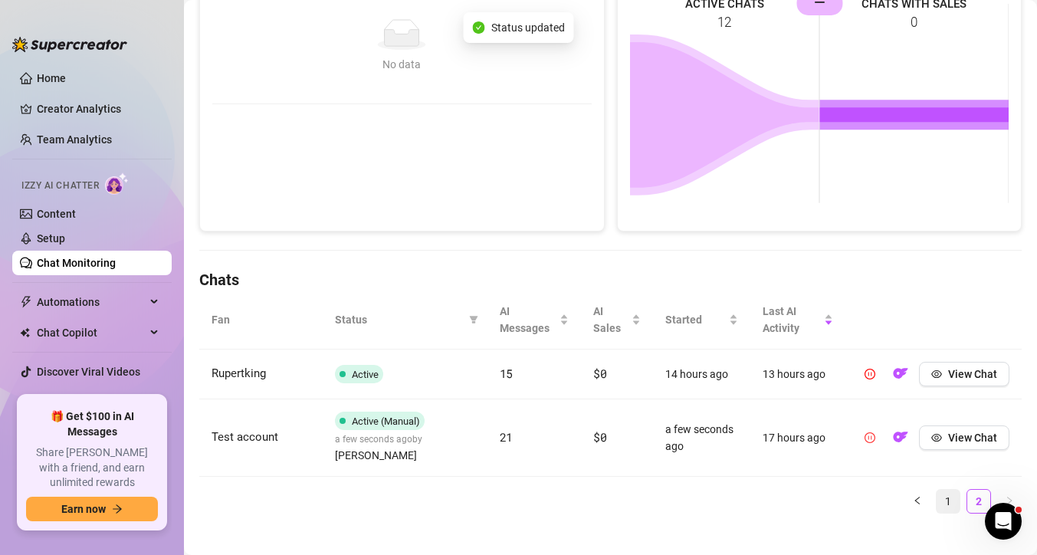
click at [940, 490] on link "1" at bounding box center [948, 501] width 23 height 23
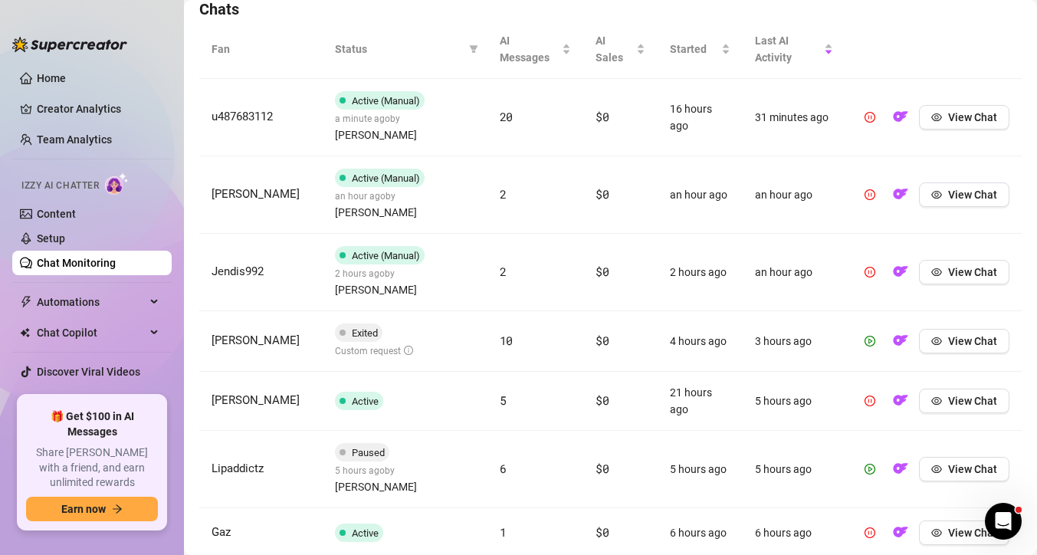
scroll to position [557, 0]
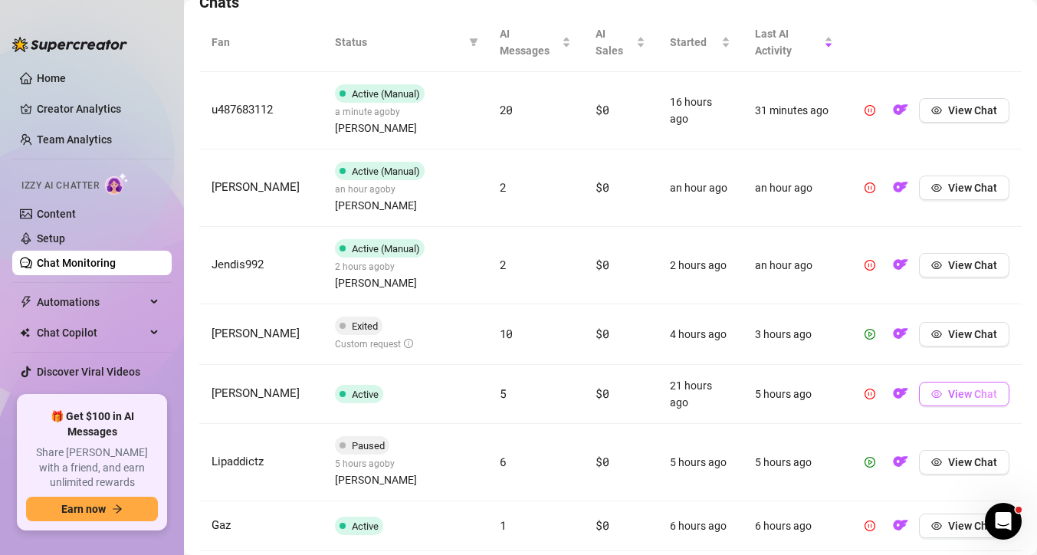
click at [990, 388] on span "View Chat" at bounding box center [972, 394] width 49 height 12
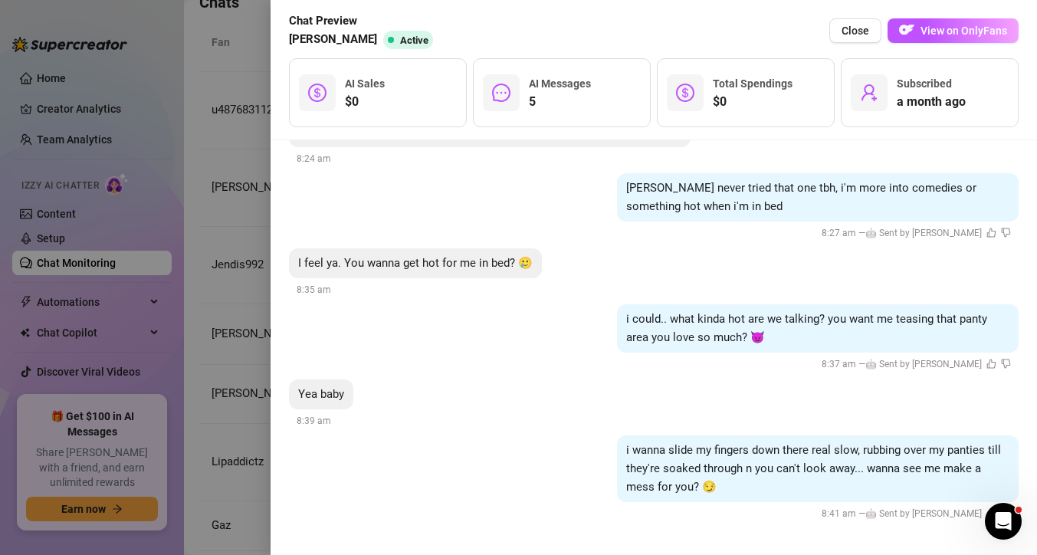
scroll to position [599, 0]
click at [244, 275] on div at bounding box center [518, 277] width 1037 height 555
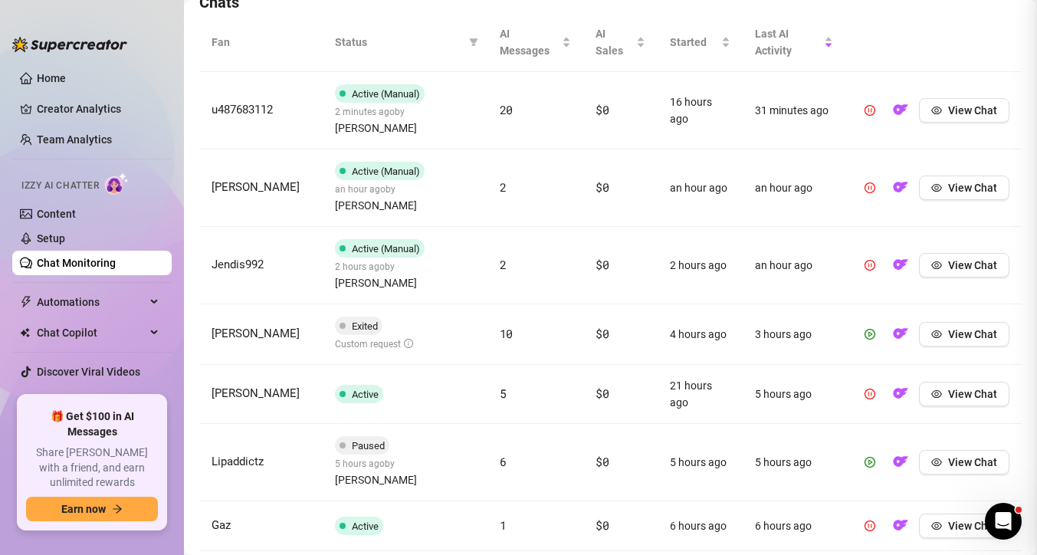
scroll to position [0, 0]
